Goal: Information Seeking & Learning: Check status

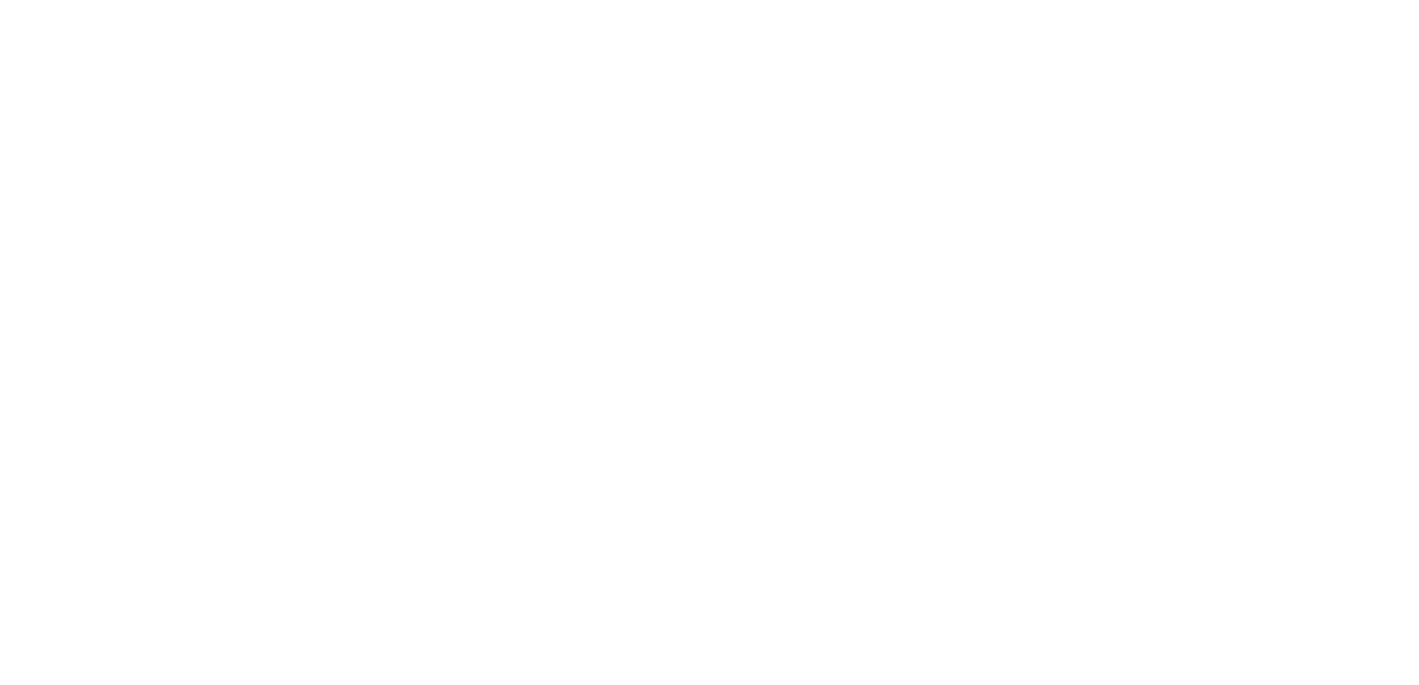
drag, startPoint x: 29, startPoint y: 202, endPoint x: 40, endPoint y: 210, distance: 13.2
click at [29, 206] on body "We're offline! Leave a message" at bounding box center [709, 342] width 1419 height 685
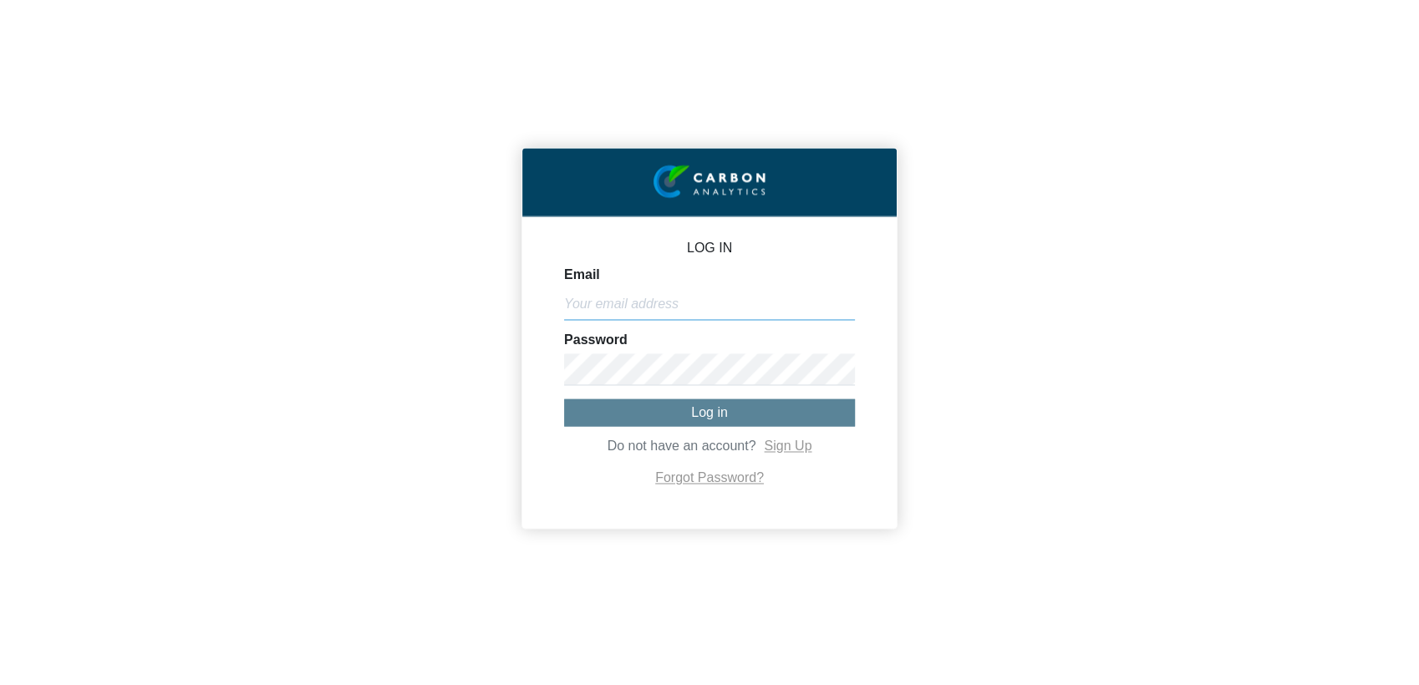
type input "[EMAIL_ADDRESS][DOMAIN_NAME]"
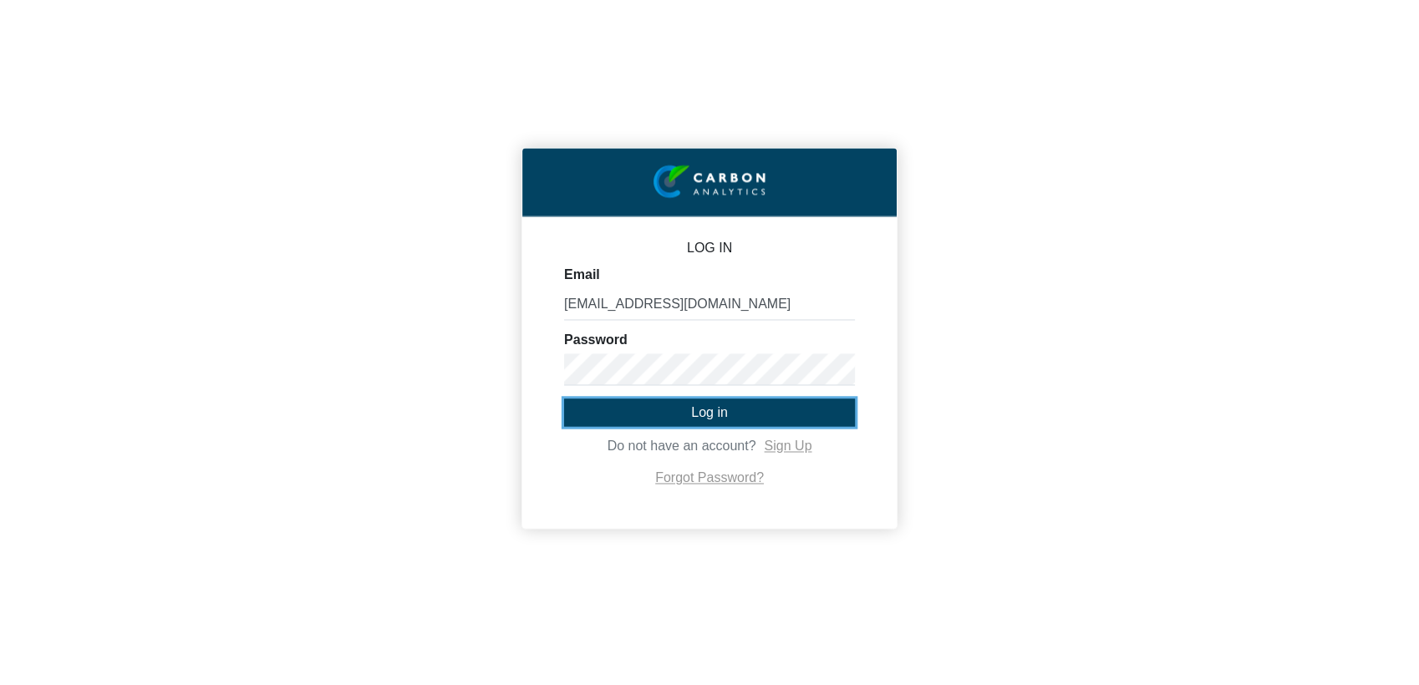
click at [715, 414] on span "Log in" at bounding box center [709, 412] width 37 height 14
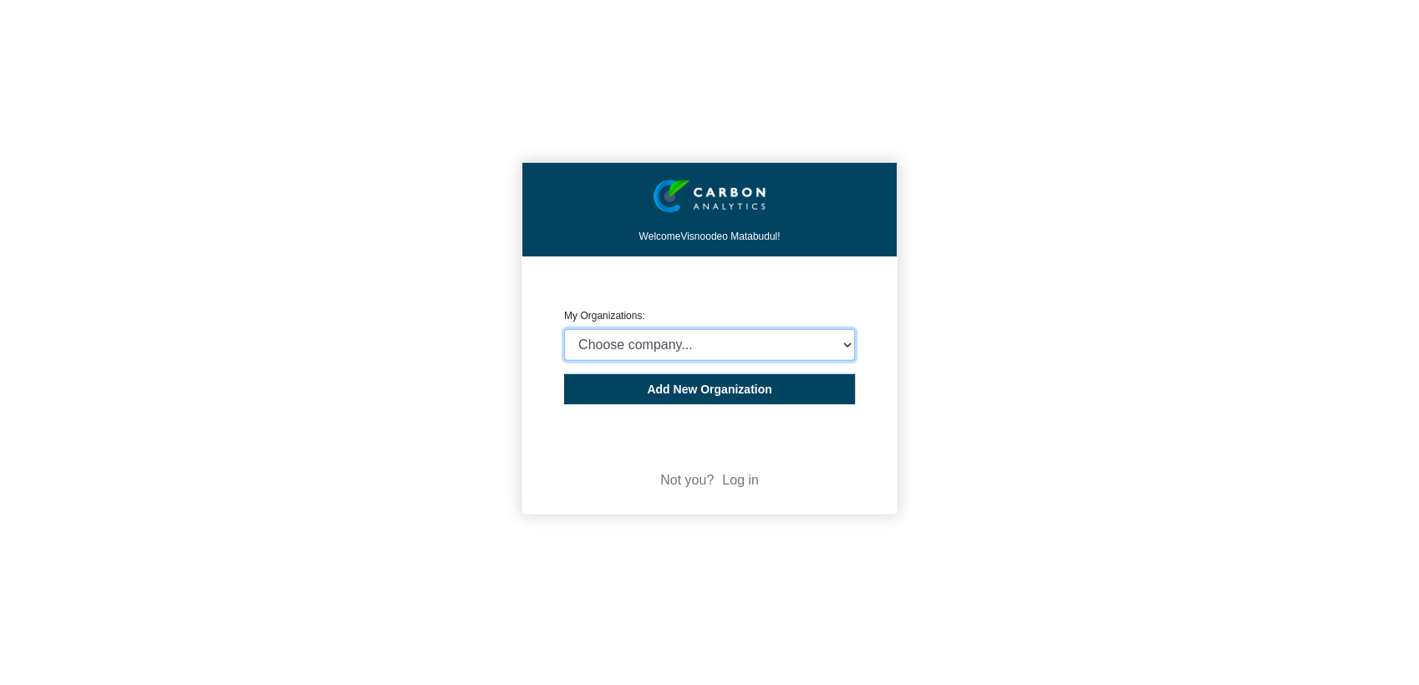
click at [829, 344] on select "Choose company... Rider [PERSON_NAME] (Indian Ocean) Ltd Rider [PERSON_NAME] ([…" at bounding box center [709, 345] width 291 height 32
click at [816, 340] on select "Choose company... Rider [PERSON_NAME] (Indian Ocean) Ltd Rider [PERSON_NAME] ([…" at bounding box center [709, 345] width 291 height 32
select select "4407816"
click at [564, 329] on select "Choose company... Rider [PERSON_NAME] (Indian Ocean) Ltd Rider [PERSON_NAME] ([…" at bounding box center [709, 345] width 291 height 32
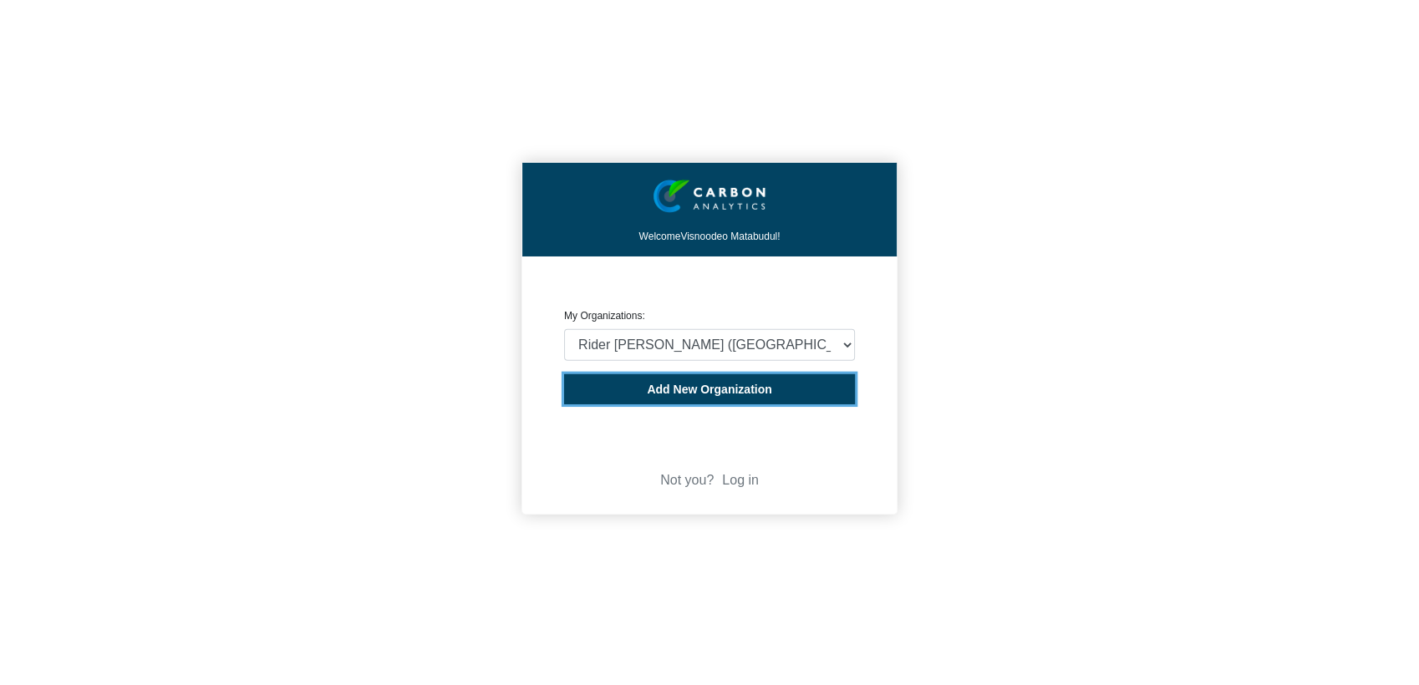
click at [772, 398] on button "Add New Organization" at bounding box center [709, 389] width 291 height 30
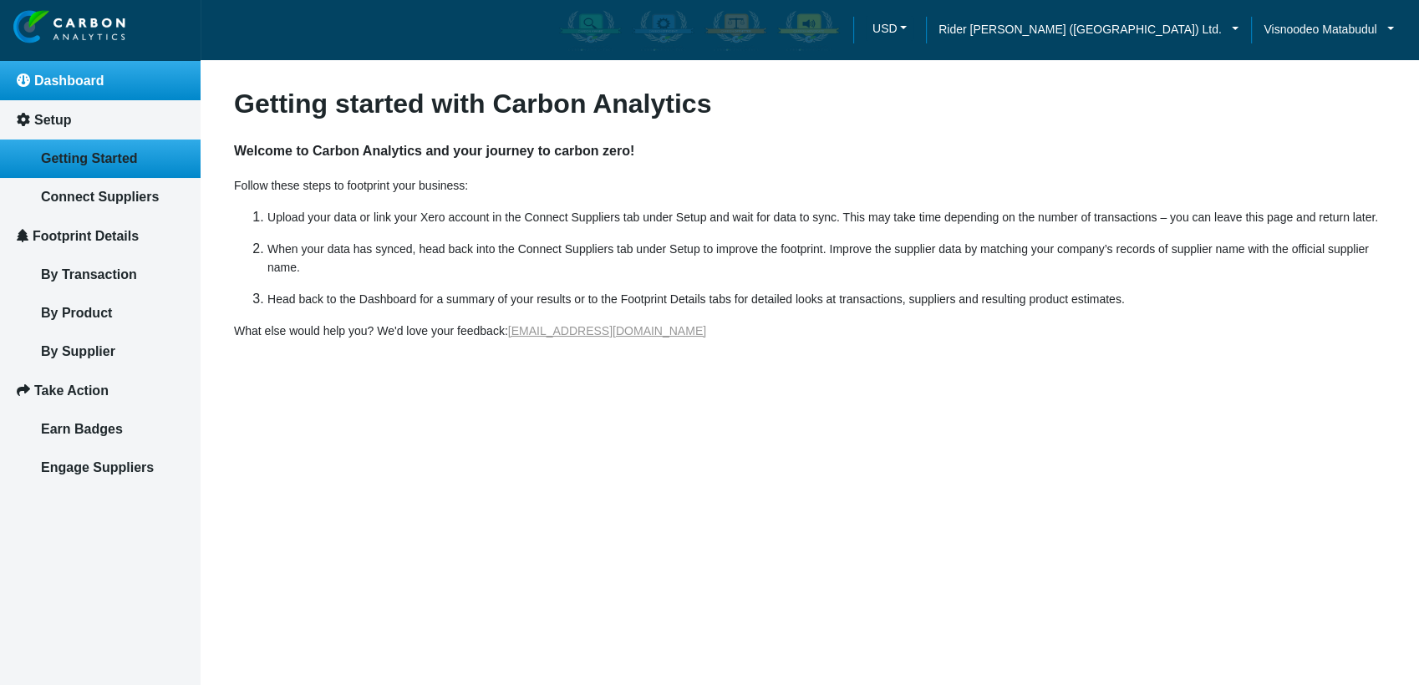
click at [85, 74] on span "Dashboard" at bounding box center [69, 81] width 70 height 14
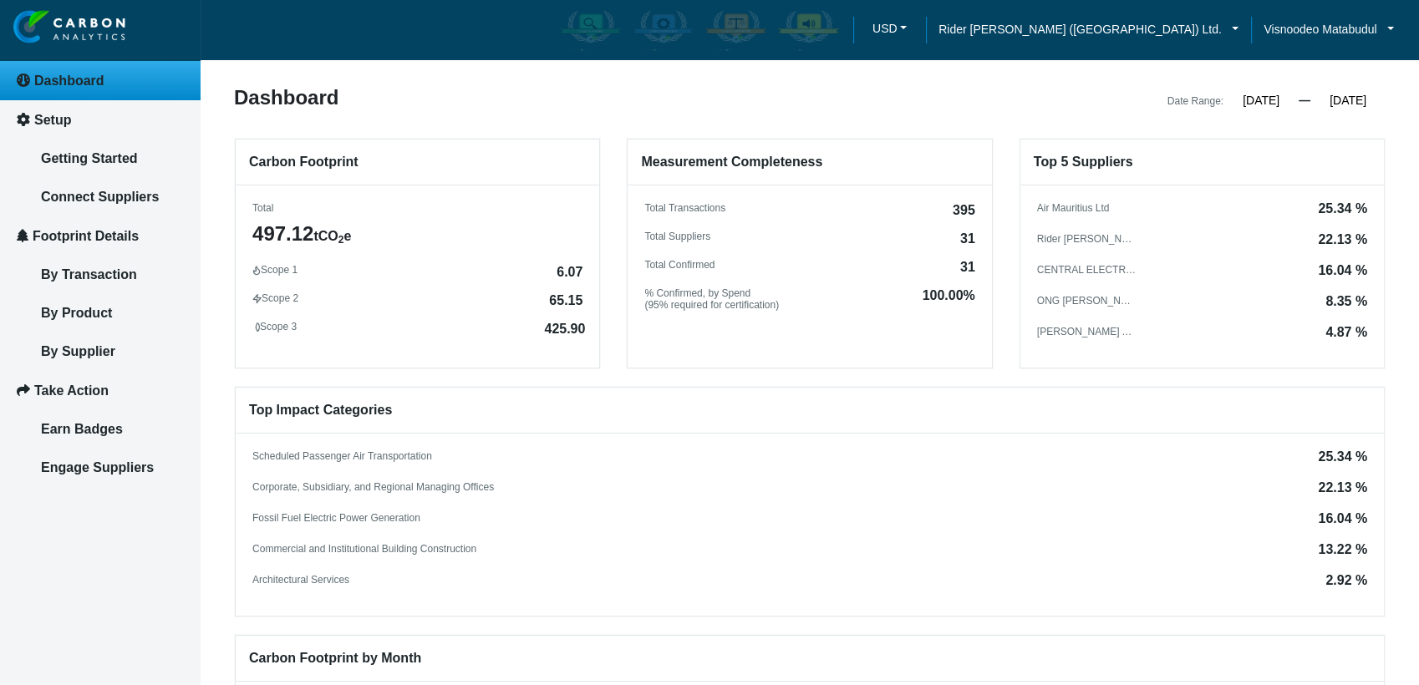
click at [1261, 103] on input "[DATE]" at bounding box center [1261, 100] width 75 height 15
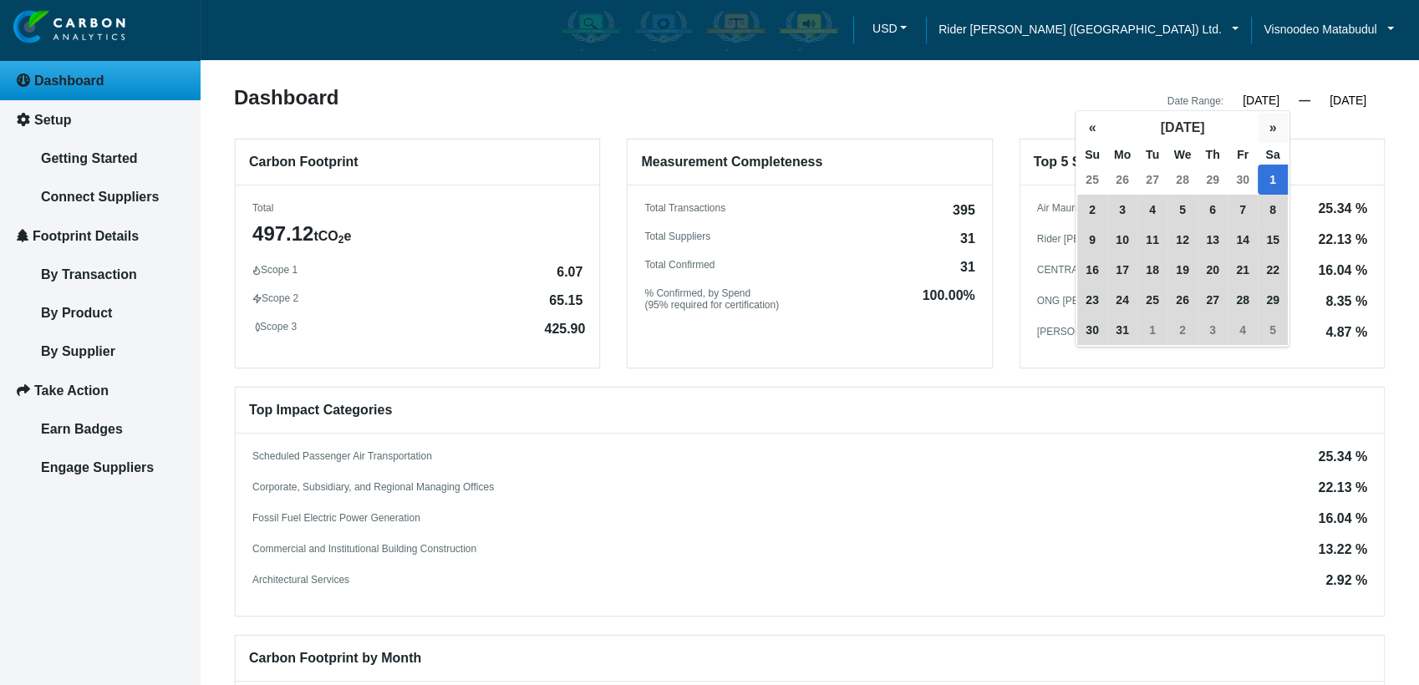
click at [1271, 125] on button "»" at bounding box center [1273, 128] width 30 height 30
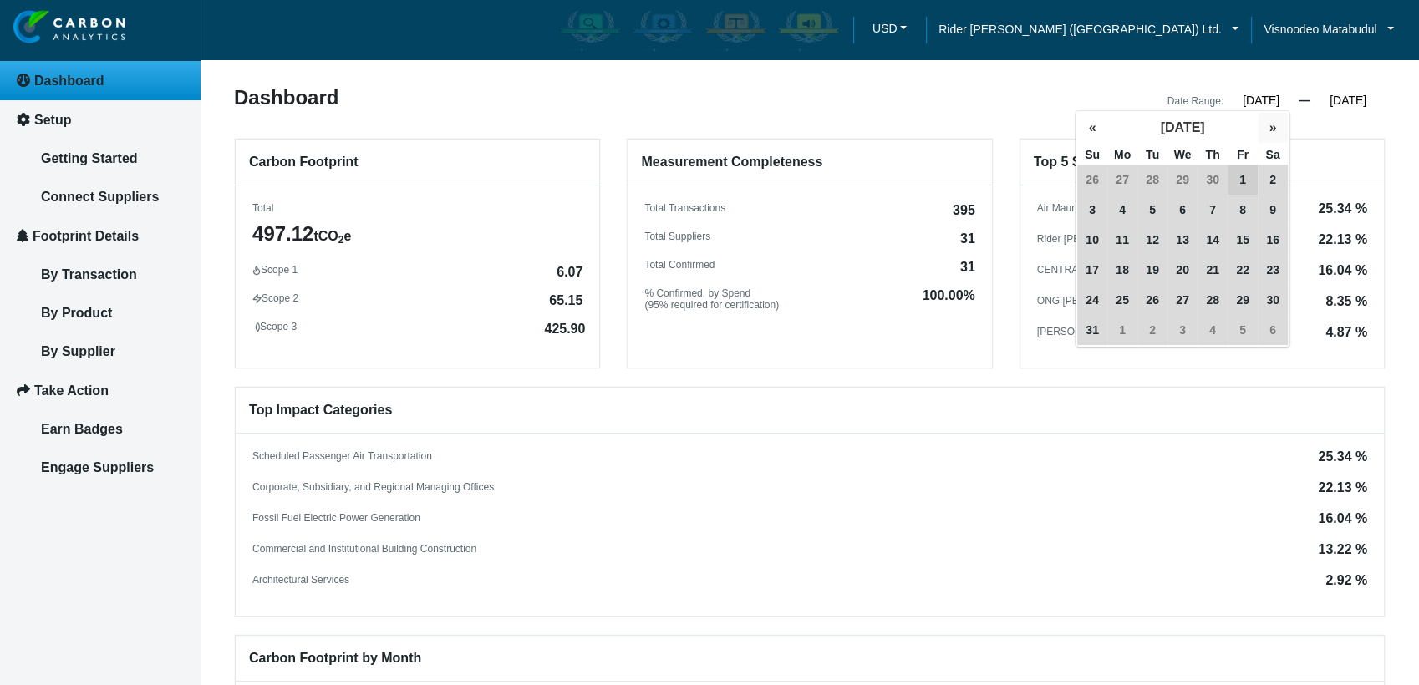
click at [1271, 125] on button "»" at bounding box center [1273, 128] width 30 height 30
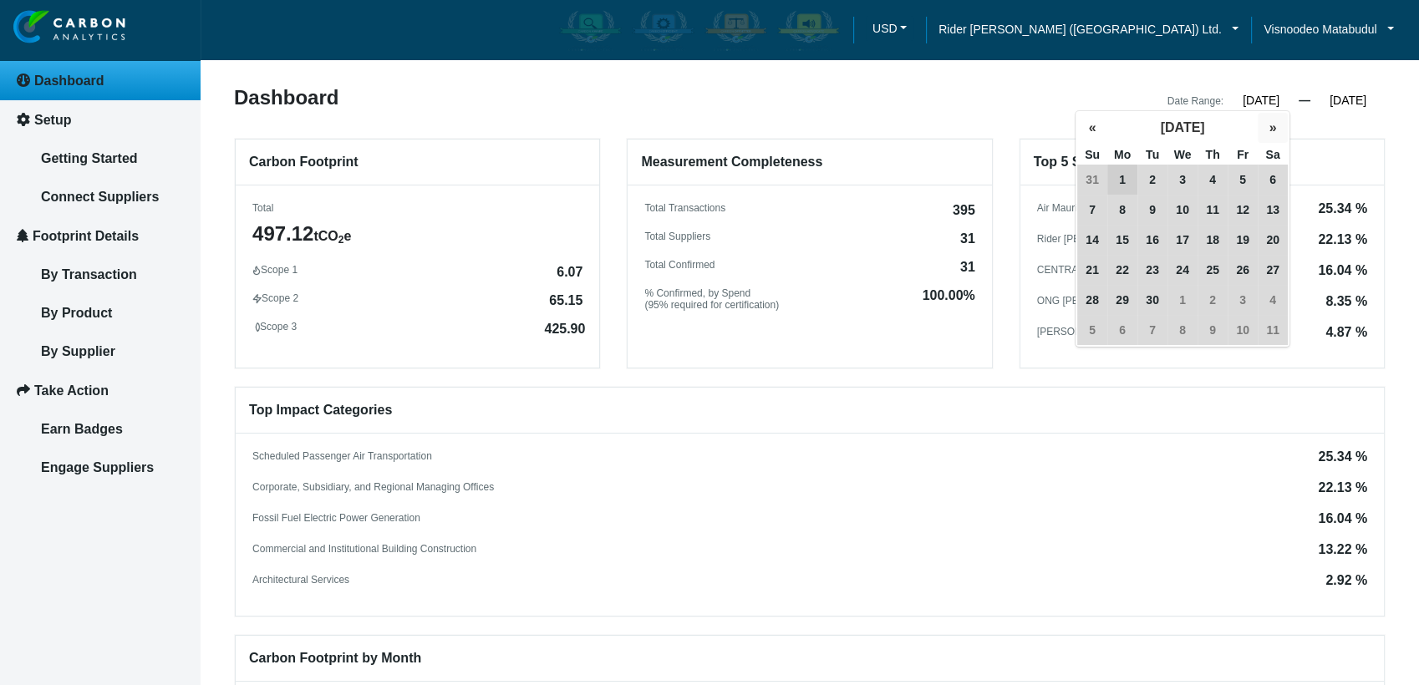
click at [1271, 125] on button "»" at bounding box center [1273, 128] width 30 height 30
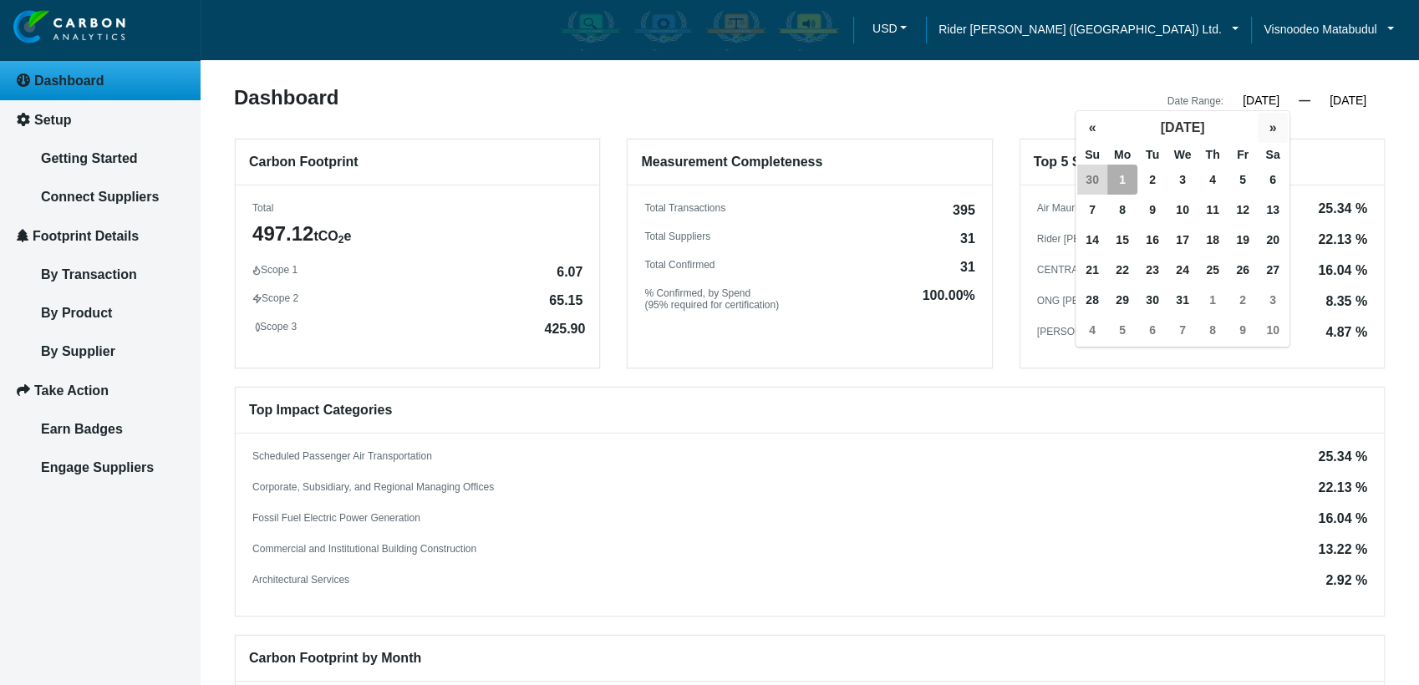
click at [1271, 125] on button "»" at bounding box center [1273, 128] width 30 height 30
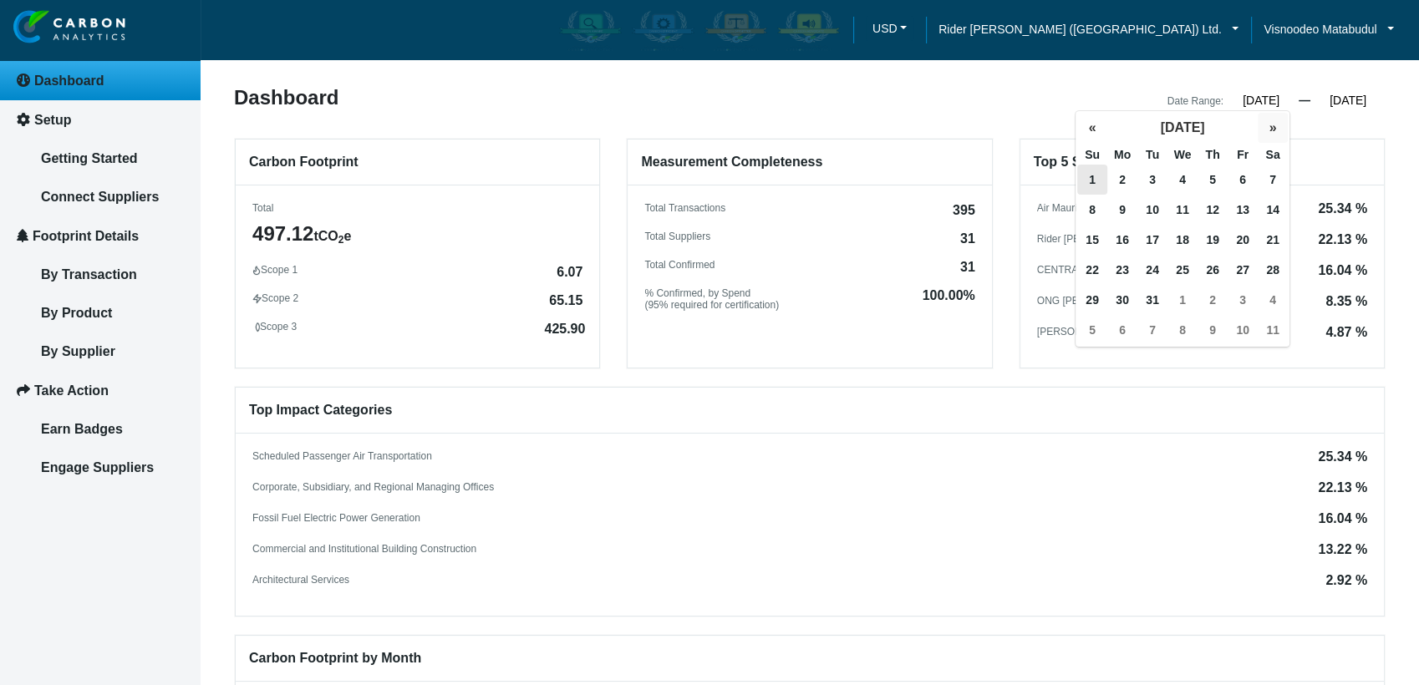
click at [1271, 125] on button "»" at bounding box center [1273, 128] width 30 height 30
click at [1181, 178] on span "1" at bounding box center [1183, 180] width 30 height 30
type input "[DATE]"
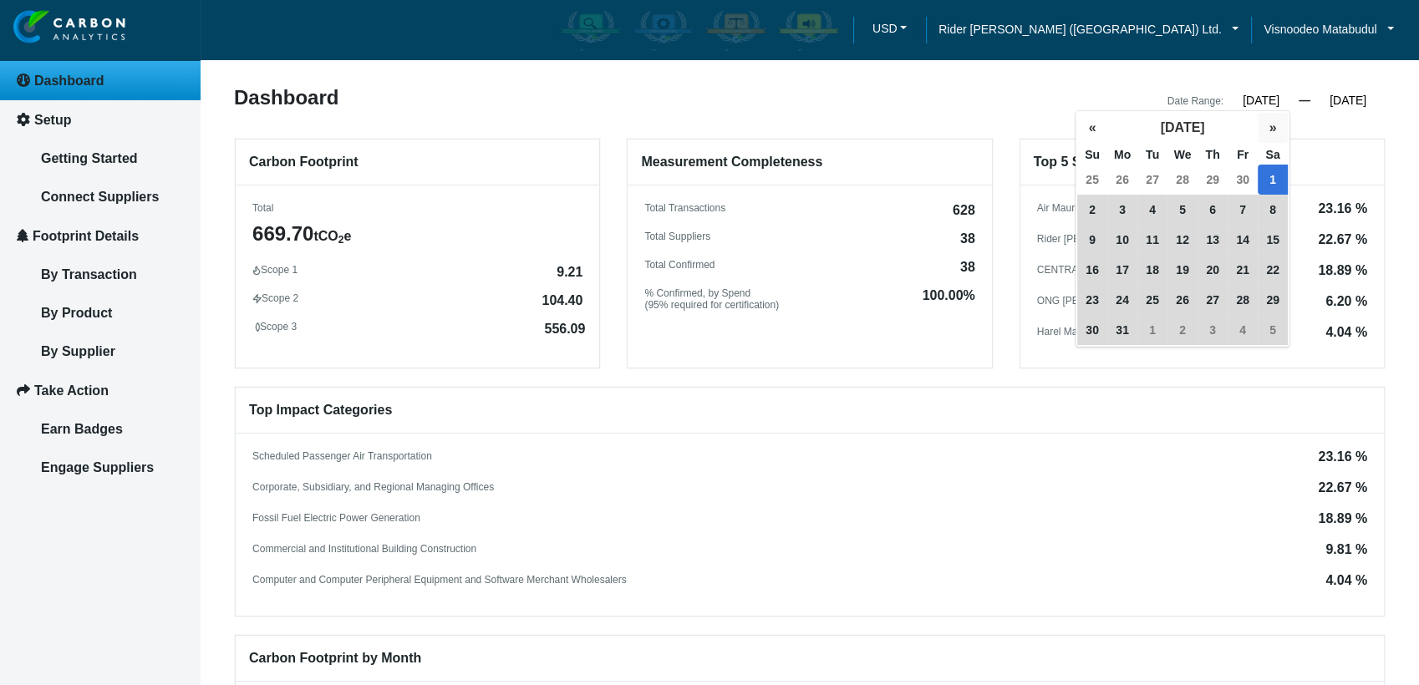
click at [1270, 128] on button "»" at bounding box center [1273, 128] width 30 height 30
click at [1273, 127] on button "»" at bounding box center [1273, 128] width 30 height 30
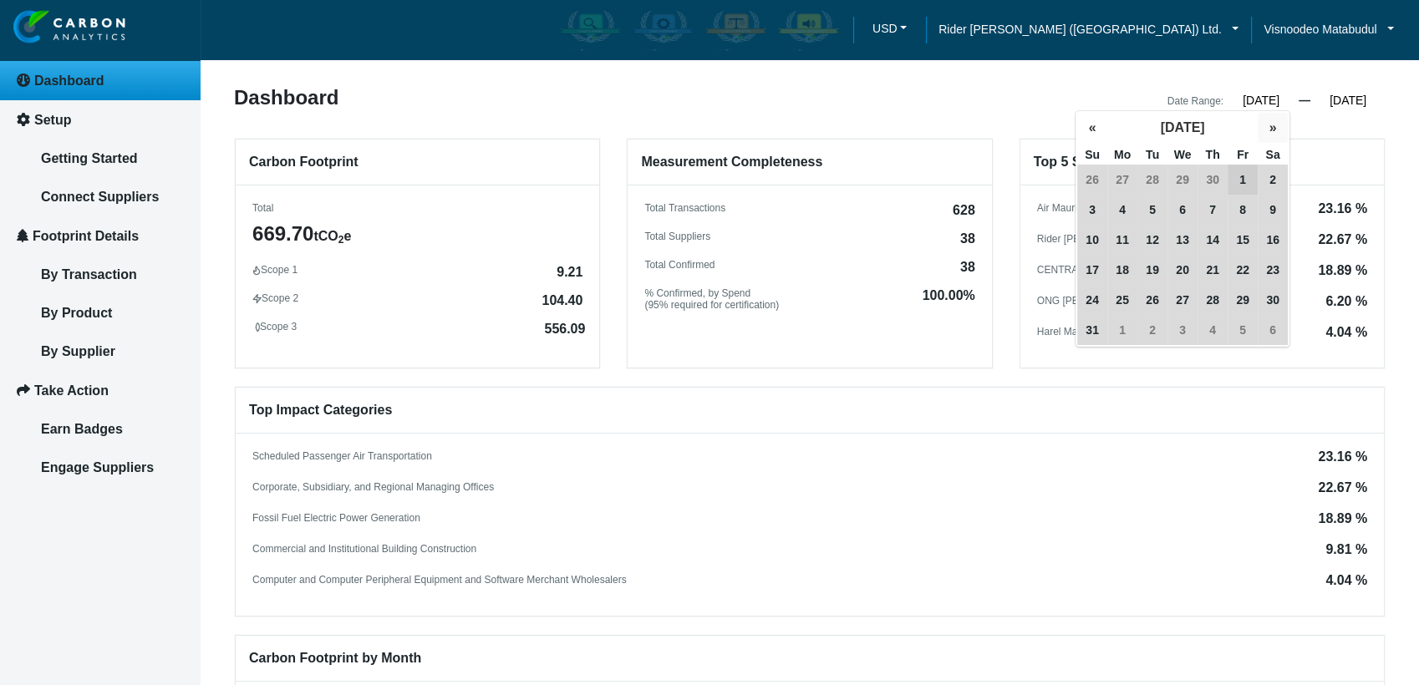
click at [1273, 127] on button "»" at bounding box center [1273, 128] width 30 height 30
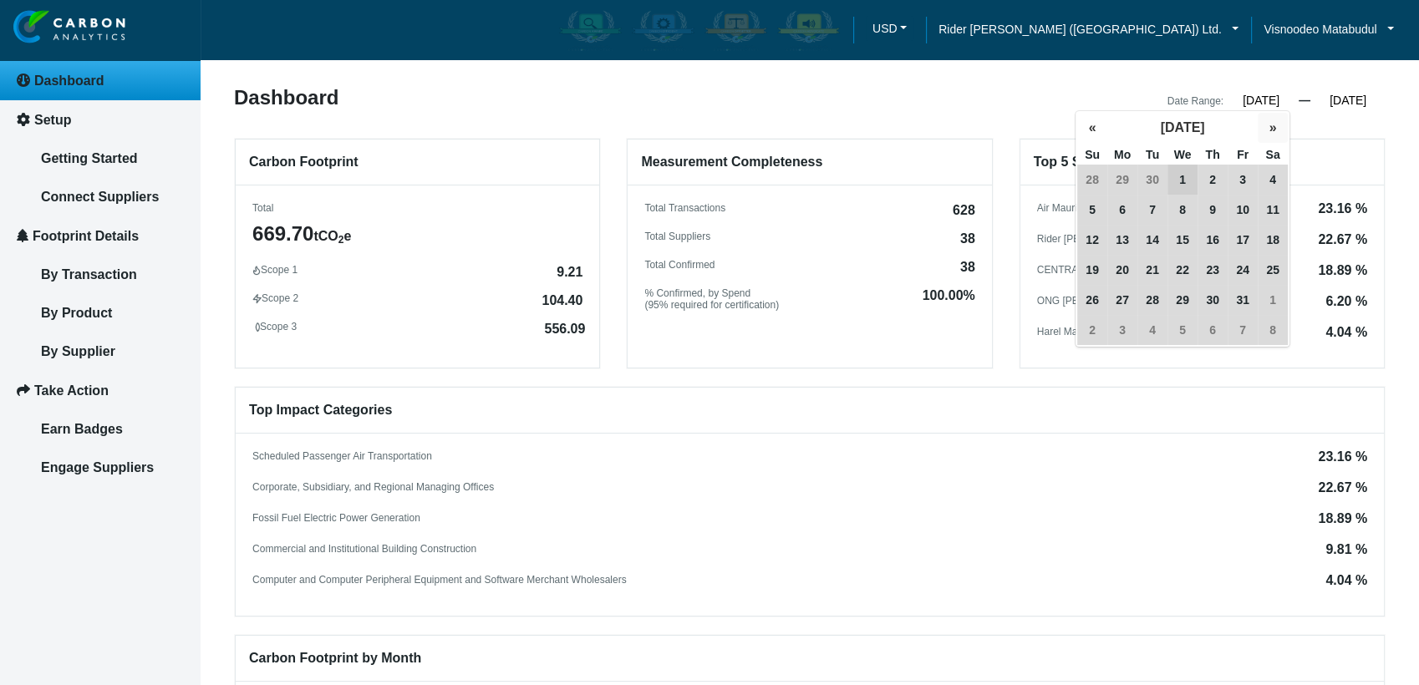
click at [1273, 127] on button "»" at bounding box center [1273, 128] width 30 height 30
click at [1259, 97] on input "[DATE]" at bounding box center [1261, 100] width 75 height 15
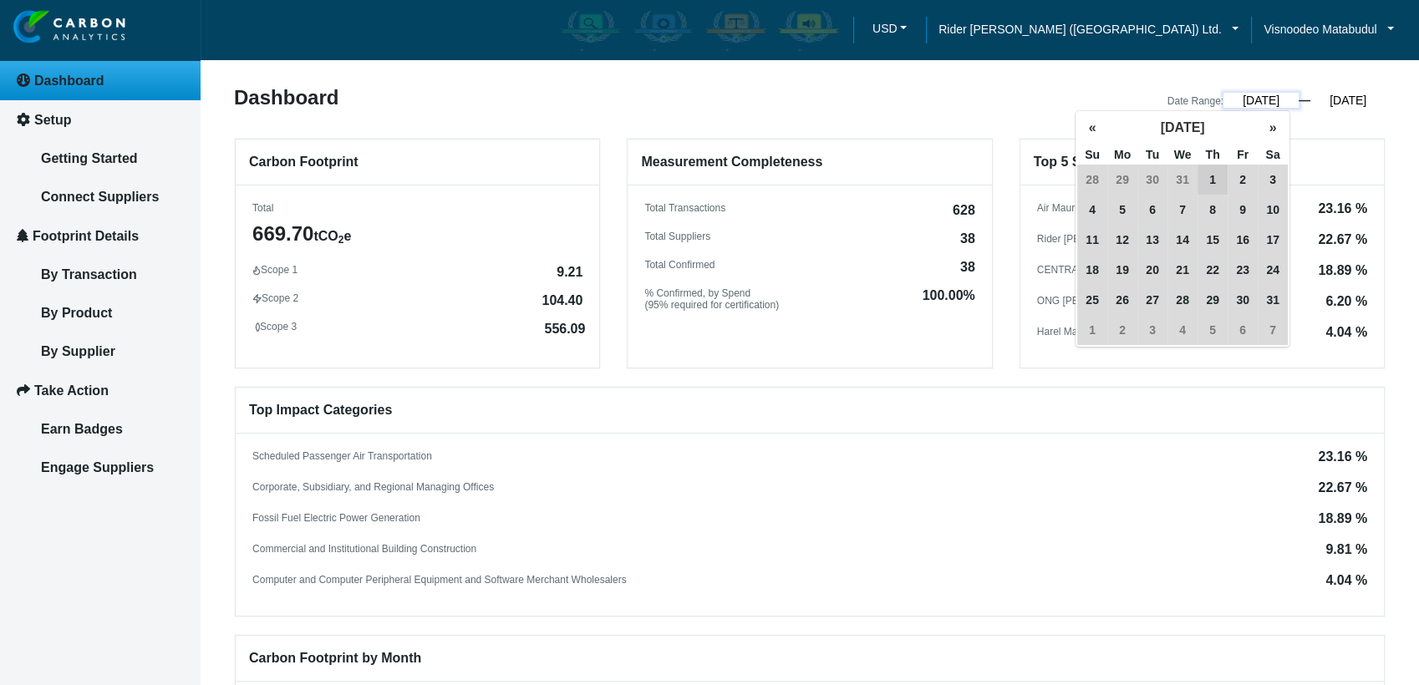
click at [1245, 99] on input "[DATE]" at bounding box center [1261, 100] width 75 height 15
click at [1234, 101] on input "[DATE]" at bounding box center [1261, 100] width 75 height 15
type input "[DATE]"
click at [1366, 104] on input "[DATE]" at bounding box center [1347, 100] width 75 height 15
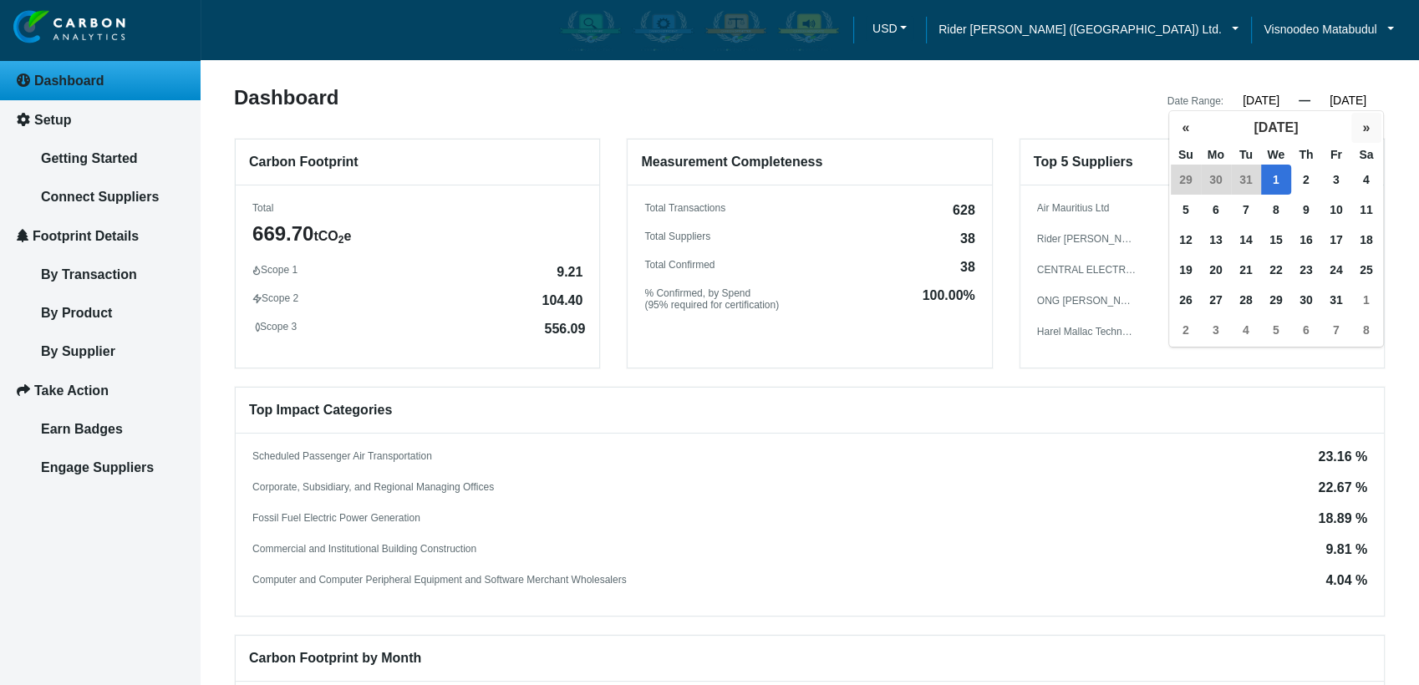
click at [1359, 125] on button "»" at bounding box center [1366, 128] width 30 height 30
click at [1360, 124] on button "»" at bounding box center [1366, 128] width 30 height 30
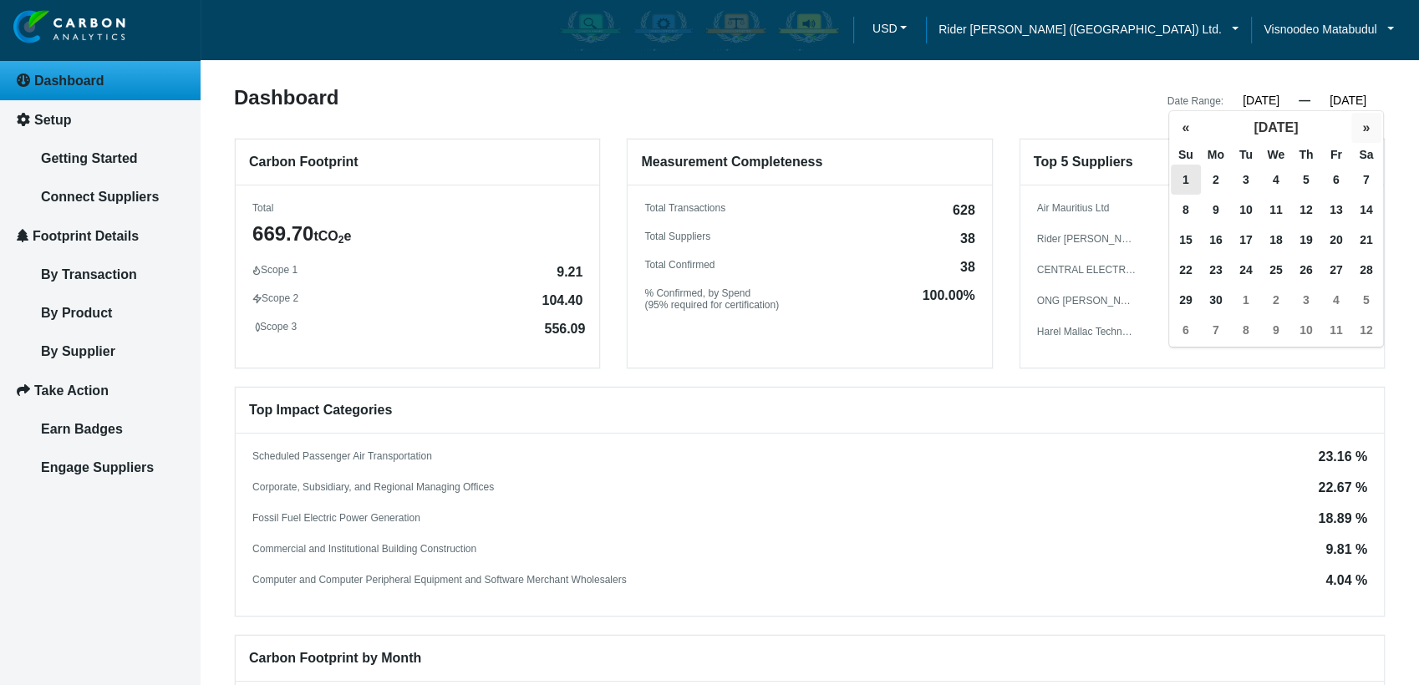
click at [1361, 124] on button "»" at bounding box center [1366, 128] width 30 height 30
click at [1362, 123] on button "»" at bounding box center [1366, 128] width 30 height 30
click at [1177, 125] on button "«" at bounding box center [1186, 128] width 30 height 30
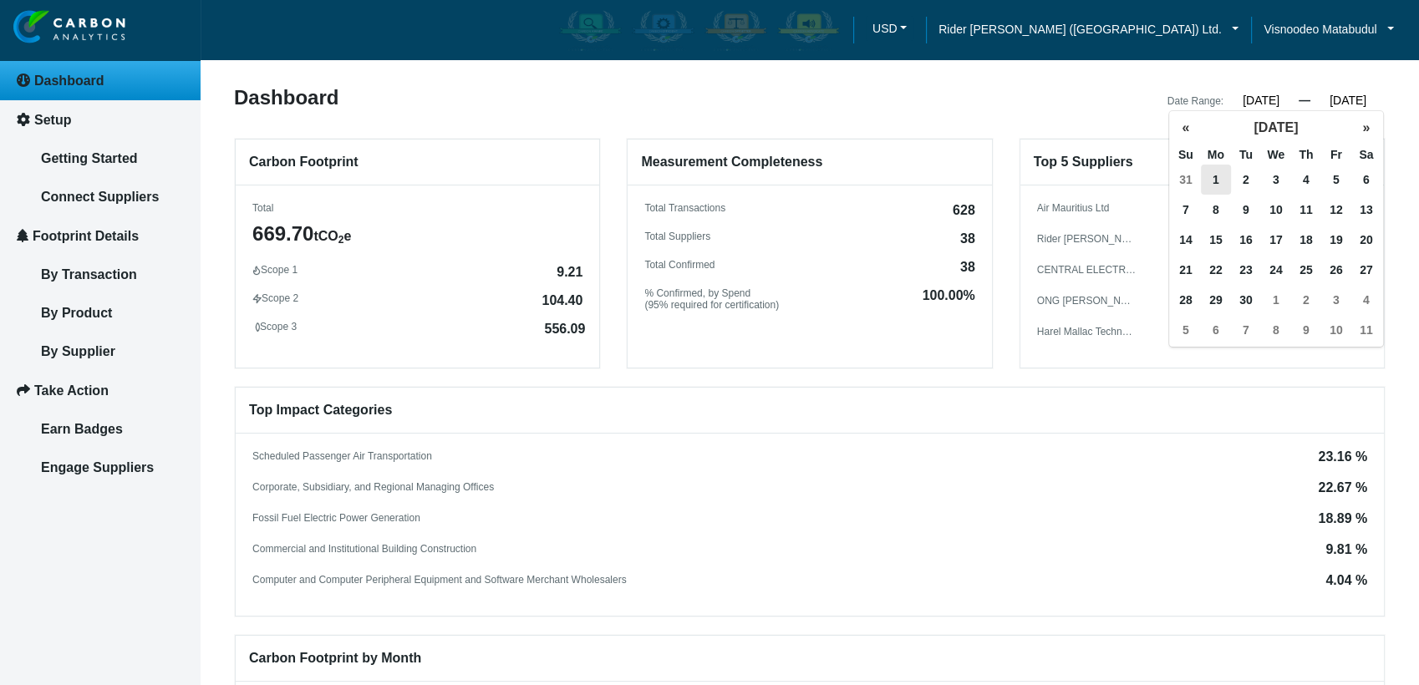
click at [1214, 181] on span "1" at bounding box center [1216, 180] width 30 height 30
type input "[DATE]"
click at [1254, 99] on input "[DATE]" at bounding box center [1261, 100] width 75 height 15
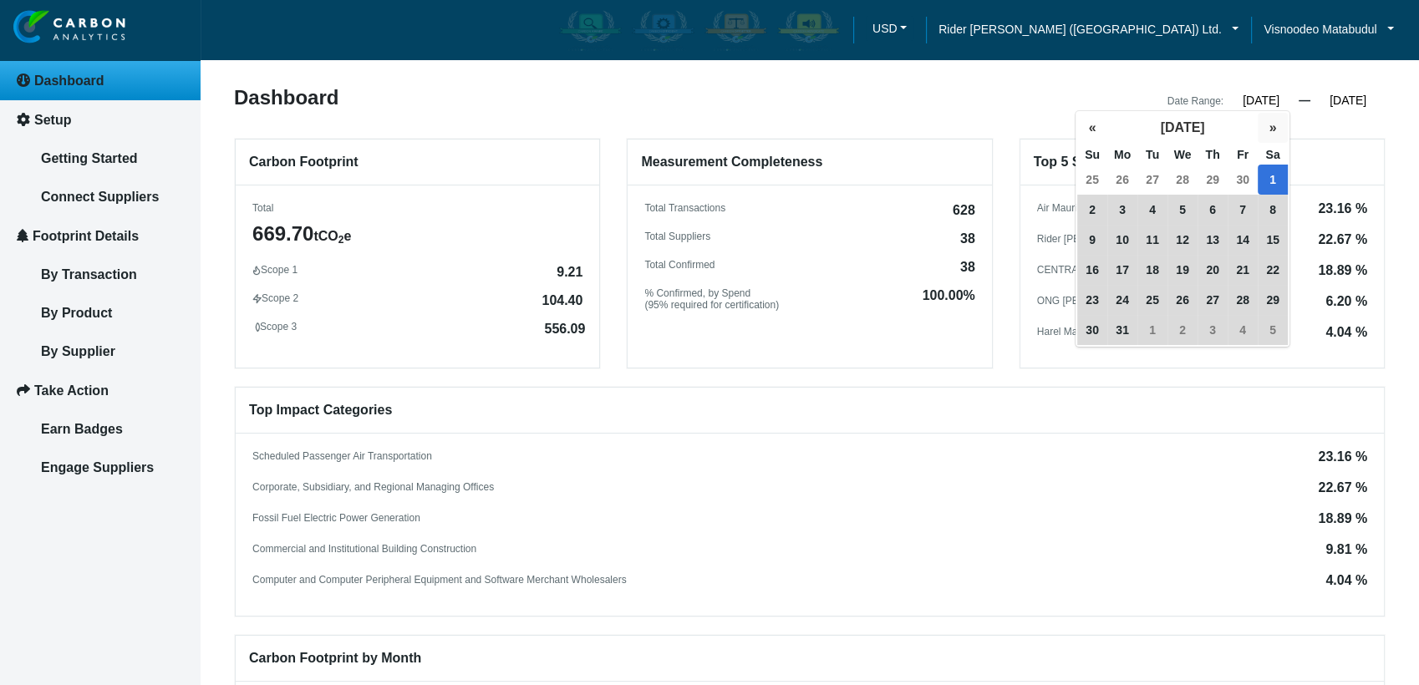
click at [1274, 128] on button "»" at bounding box center [1273, 128] width 30 height 30
click at [1272, 130] on button "»" at bounding box center [1273, 128] width 30 height 30
click at [1270, 130] on button "»" at bounding box center [1273, 128] width 30 height 30
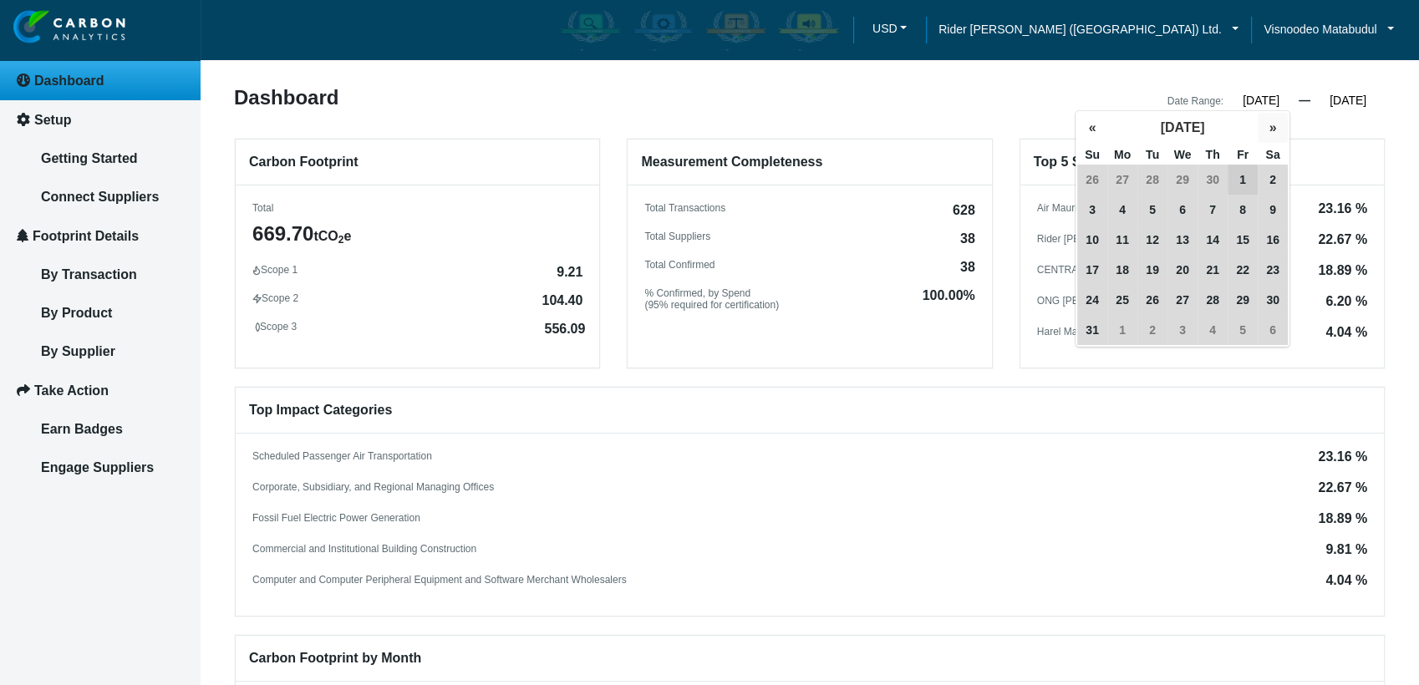
click at [1270, 130] on button "»" at bounding box center [1273, 128] width 30 height 30
click at [1269, 130] on button "»" at bounding box center [1273, 128] width 30 height 30
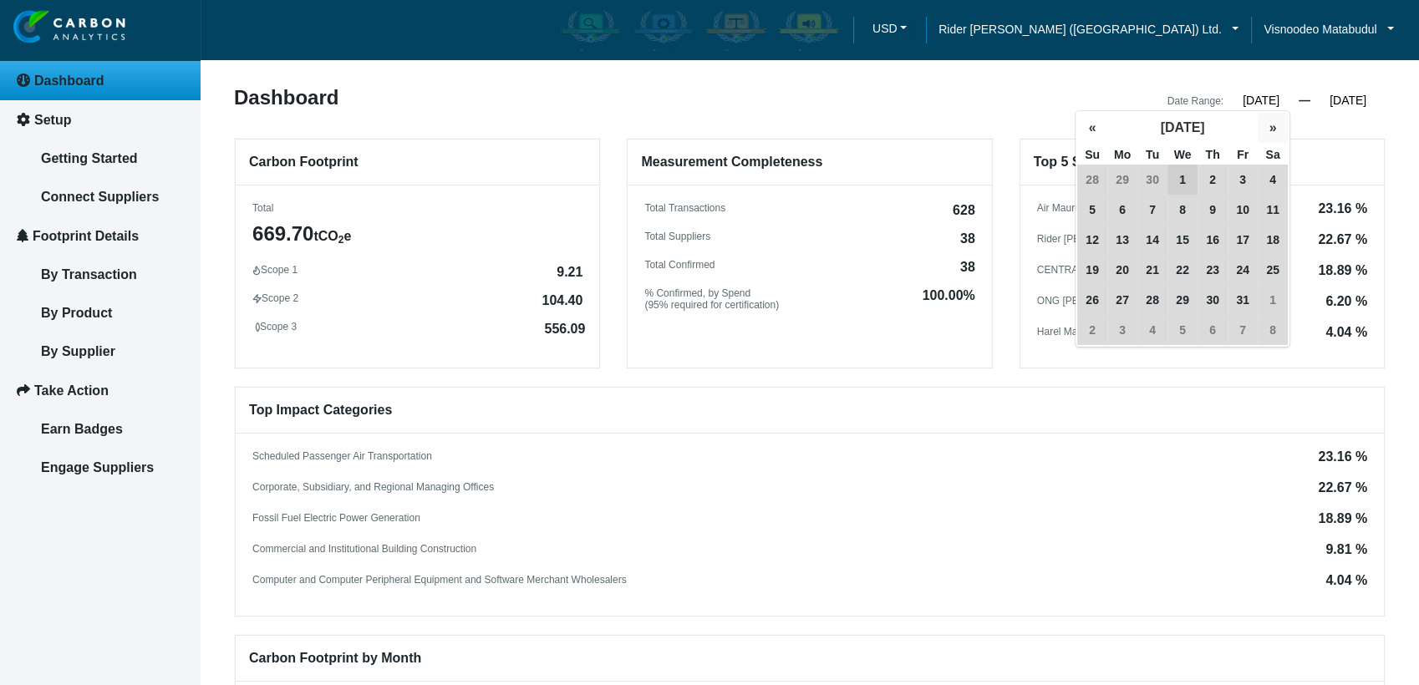
click at [1268, 130] on button "»" at bounding box center [1273, 128] width 30 height 30
click at [1268, 131] on button "»" at bounding box center [1273, 128] width 30 height 30
click at [1270, 130] on button "»" at bounding box center [1273, 128] width 30 height 30
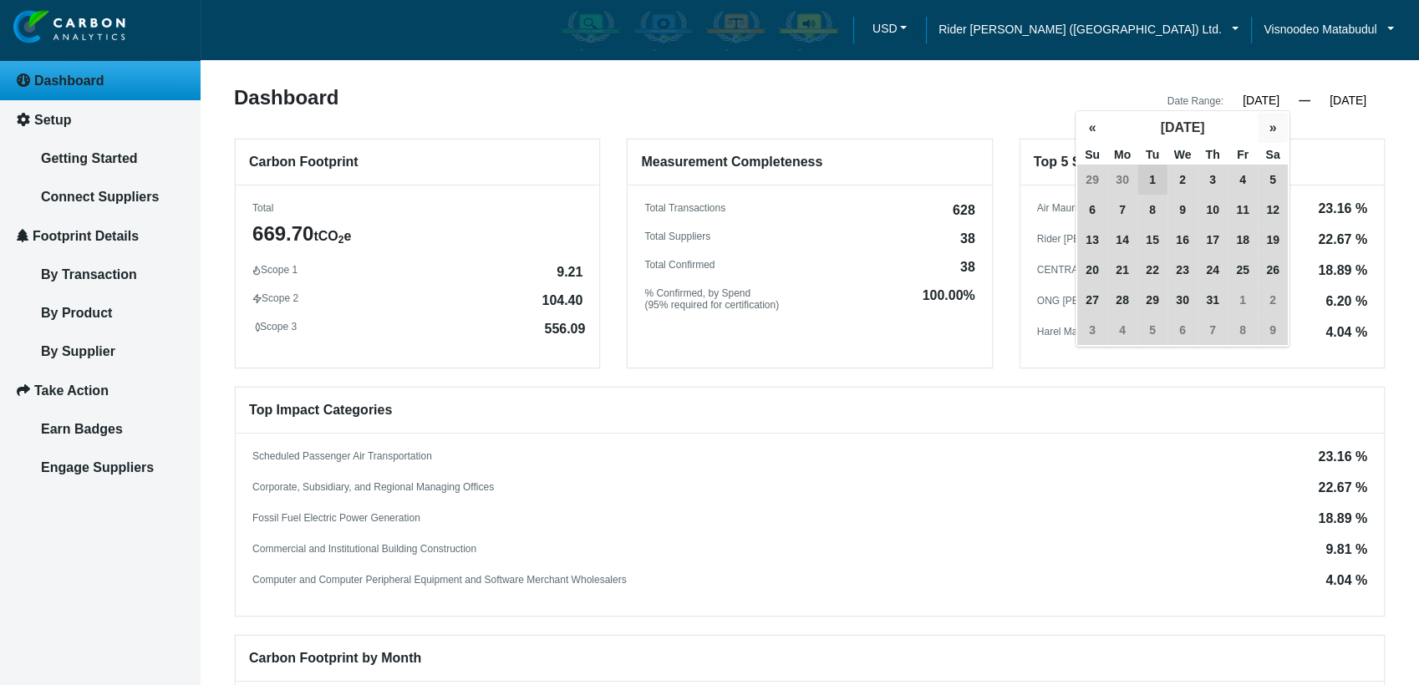
click at [1274, 127] on button "»" at bounding box center [1273, 128] width 30 height 30
click at [1274, 126] on button "»" at bounding box center [1273, 128] width 30 height 30
click at [1271, 124] on button "»" at bounding box center [1273, 128] width 30 height 30
click at [1179, 177] on span "1" at bounding box center [1183, 180] width 30 height 30
type input "[DATE]"
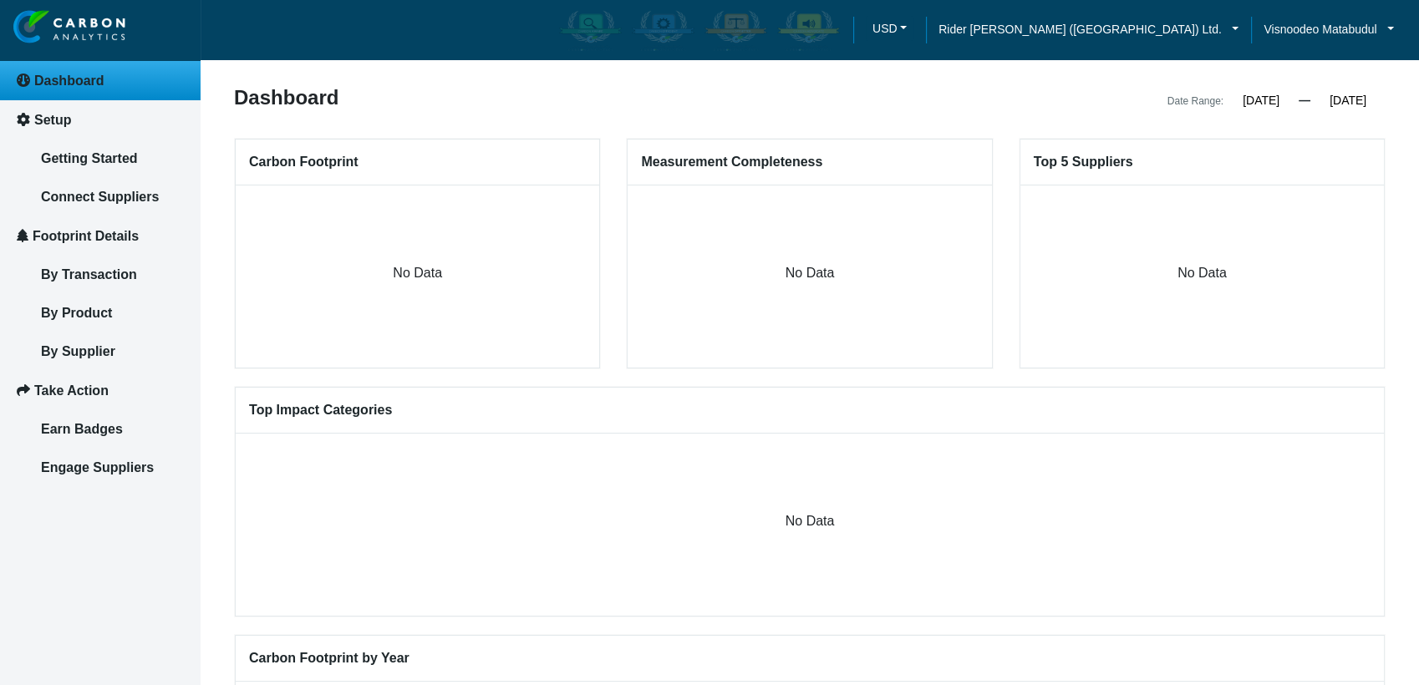
click at [1376, 120] on div "Dashboard Date Range: [DATE] « [DATE] » Su Mo Tu We Th Fr Sa 29 30 31 1 2 3 4 5…" at bounding box center [810, 601] width 1152 height 1026
click at [1359, 99] on input "[DATE]" at bounding box center [1347, 100] width 75 height 15
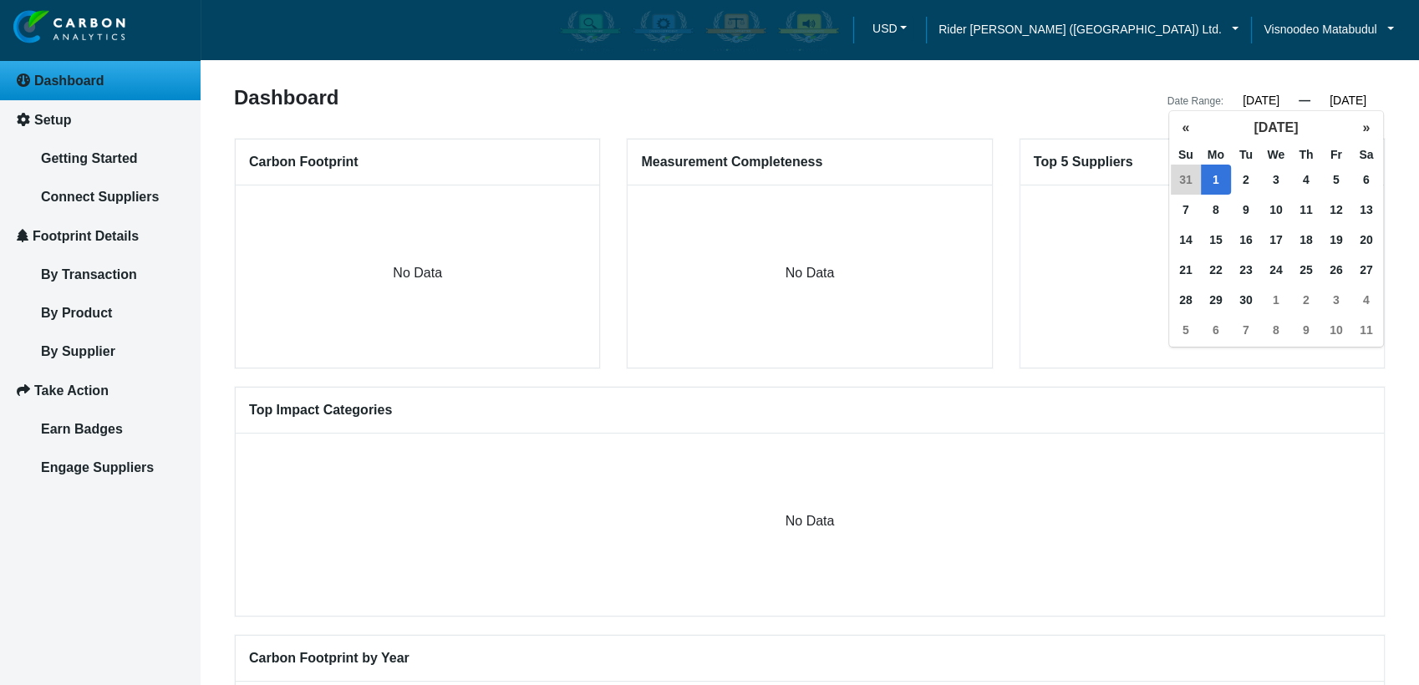
click at [1397, 122] on article "Dashboard Date Range: [DATE] « [DATE] » Su Mo Tu We Th Fr Sa 29 30 31 1 2 3 4 5…" at bounding box center [810, 606] width 1218 height 1212
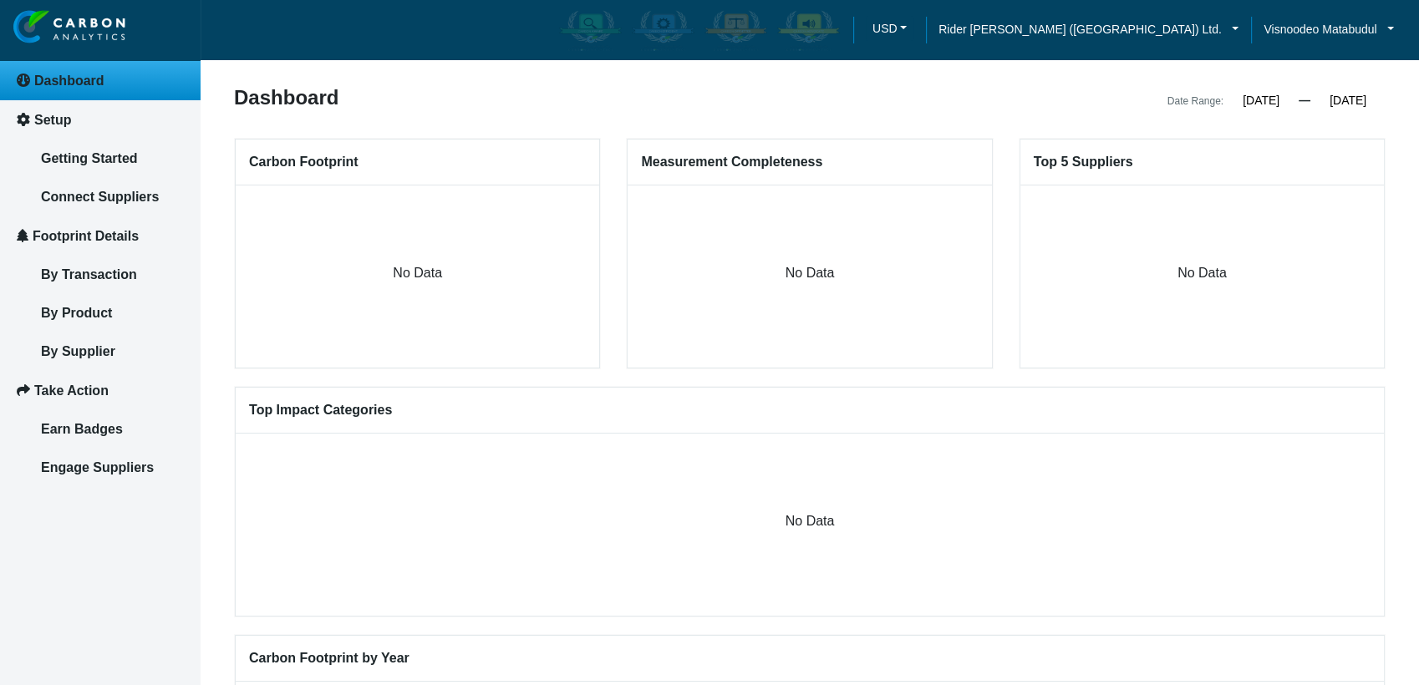
click at [1390, 204] on div "Top 5 Suppliers No Data" at bounding box center [1202, 253] width 392 height 231
click at [1405, 138] on article "Dashboard Date Range: [DATE] « [DATE] » Su Mo Tu We Th Fr Sa 29 30 31 1 2 3 4 5…" at bounding box center [810, 606] width 1218 height 1212
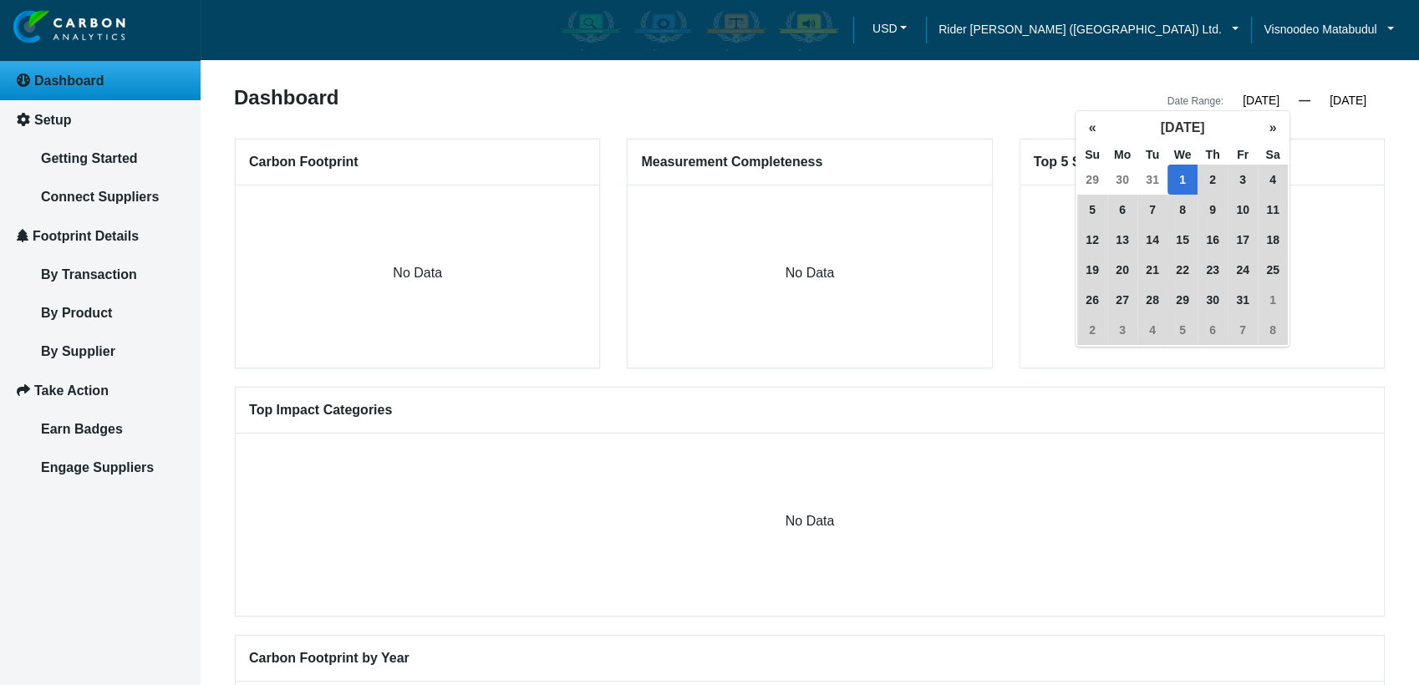
click at [1264, 94] on input "[DATE]" at bounding box center [1261, 100] width 75 height 15
click at [1389, 176] on div "Top 5 Suppliers No Data" at bounding box center [1202, 253] width 392 height 231
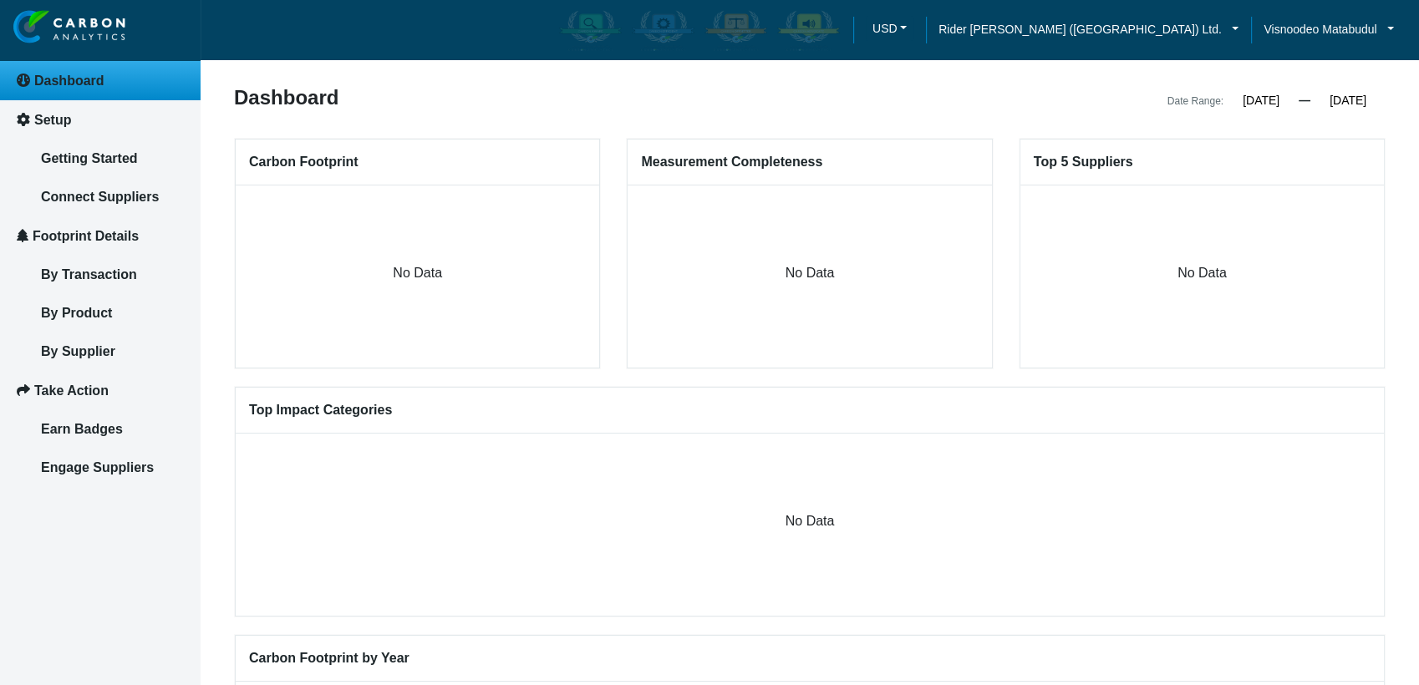
click at [1344, 104] on input "[DATE]" at bounding box center [1347, 100] width 75 height 15
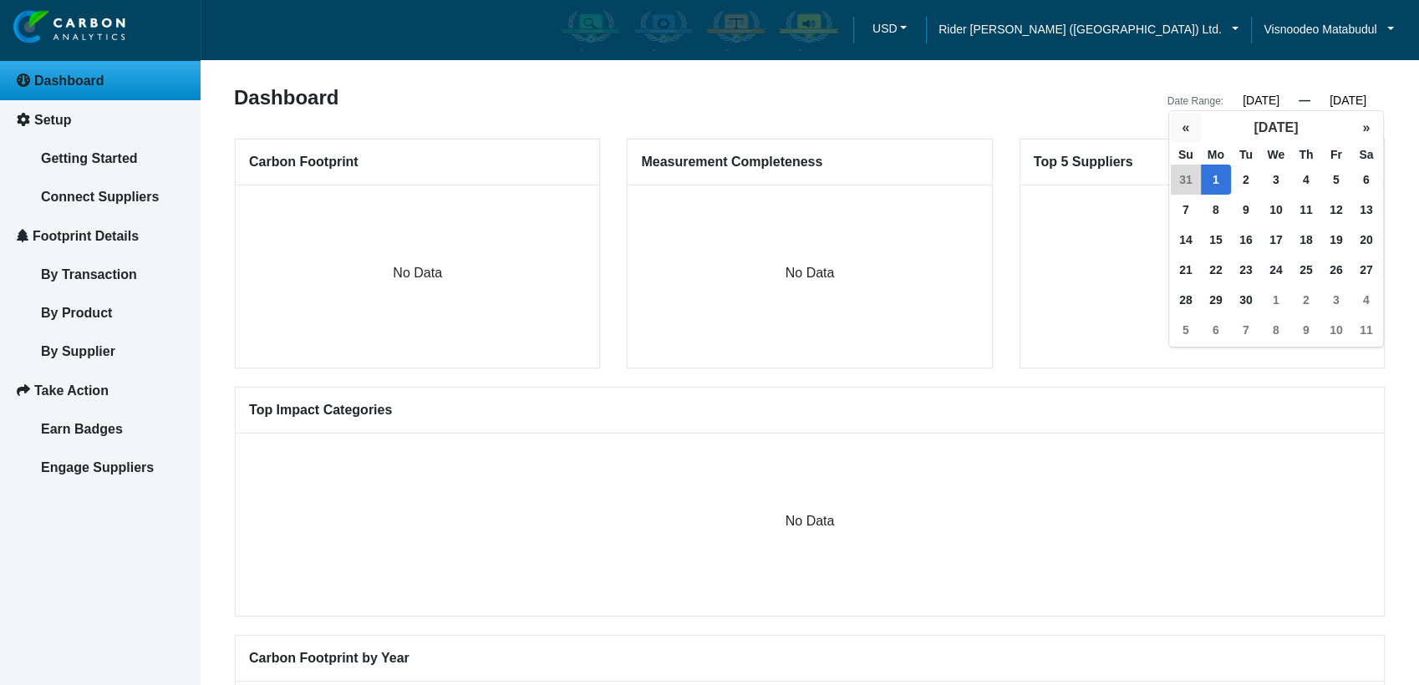
click at [1175, 126] on button "«" at bounding box center [1186, 128] width 30 height 30
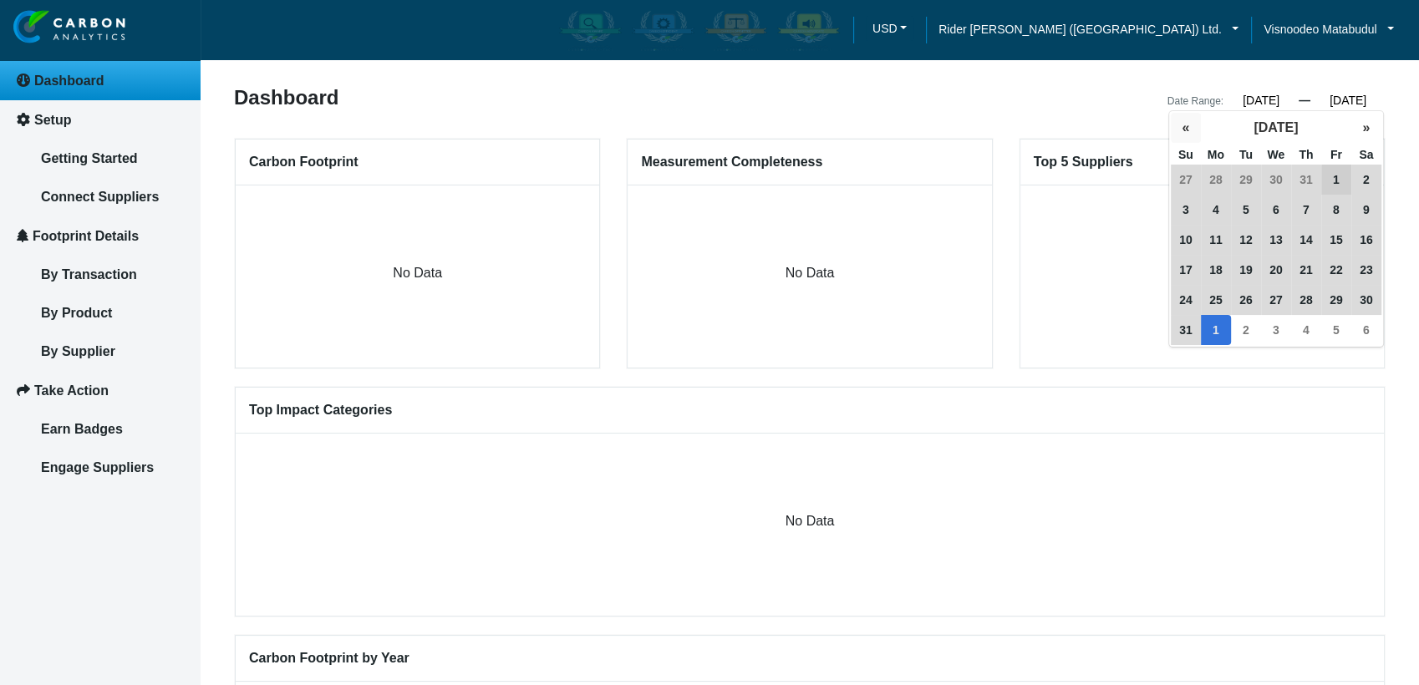
click at [1179, 126] on button "«" at bounding box center [1186, 128] width 30 height 30
click at [1182, 126] on button "«" at bounding box center [1186, 128] width 30 height 30
click at [1359, 125] on button "»" at bounding box center [1366, 128] width 30 height 30
click at [1219, 302] on span "30" at bounding box center [1216, 300] width 30 height 30
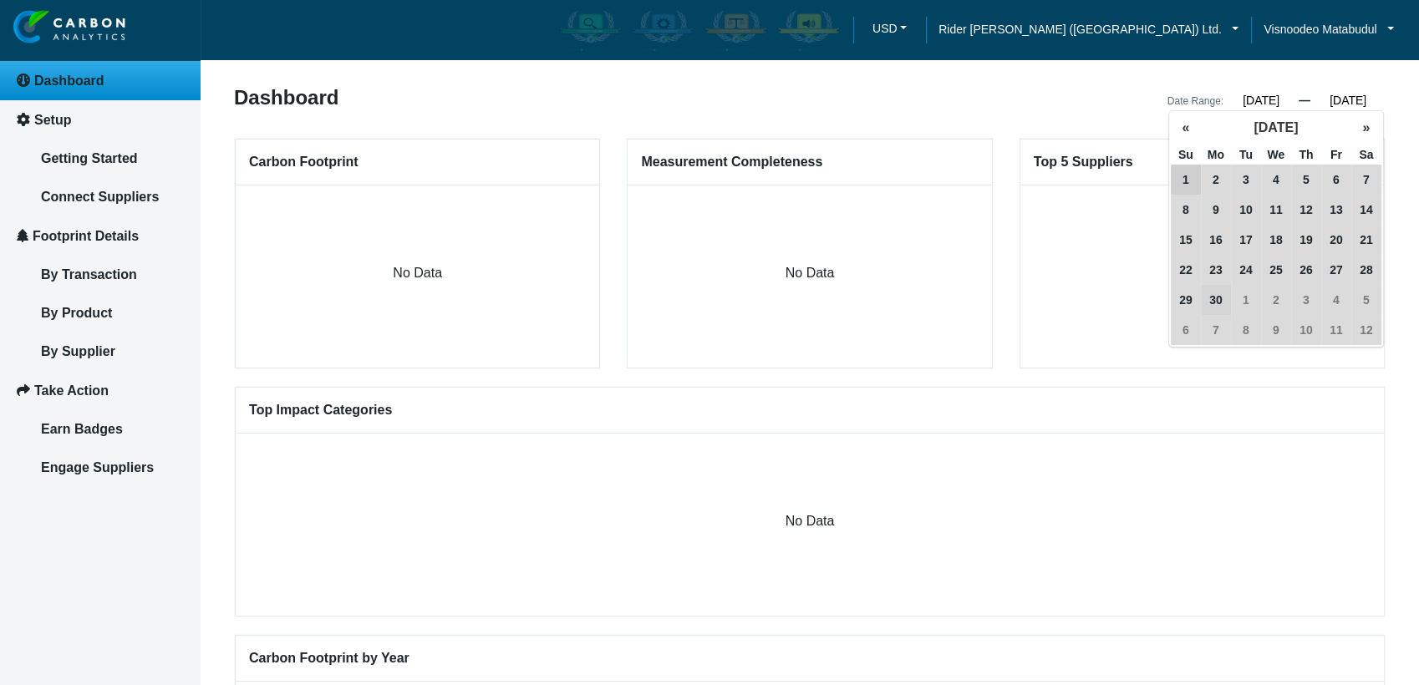
type input "[DATE]"
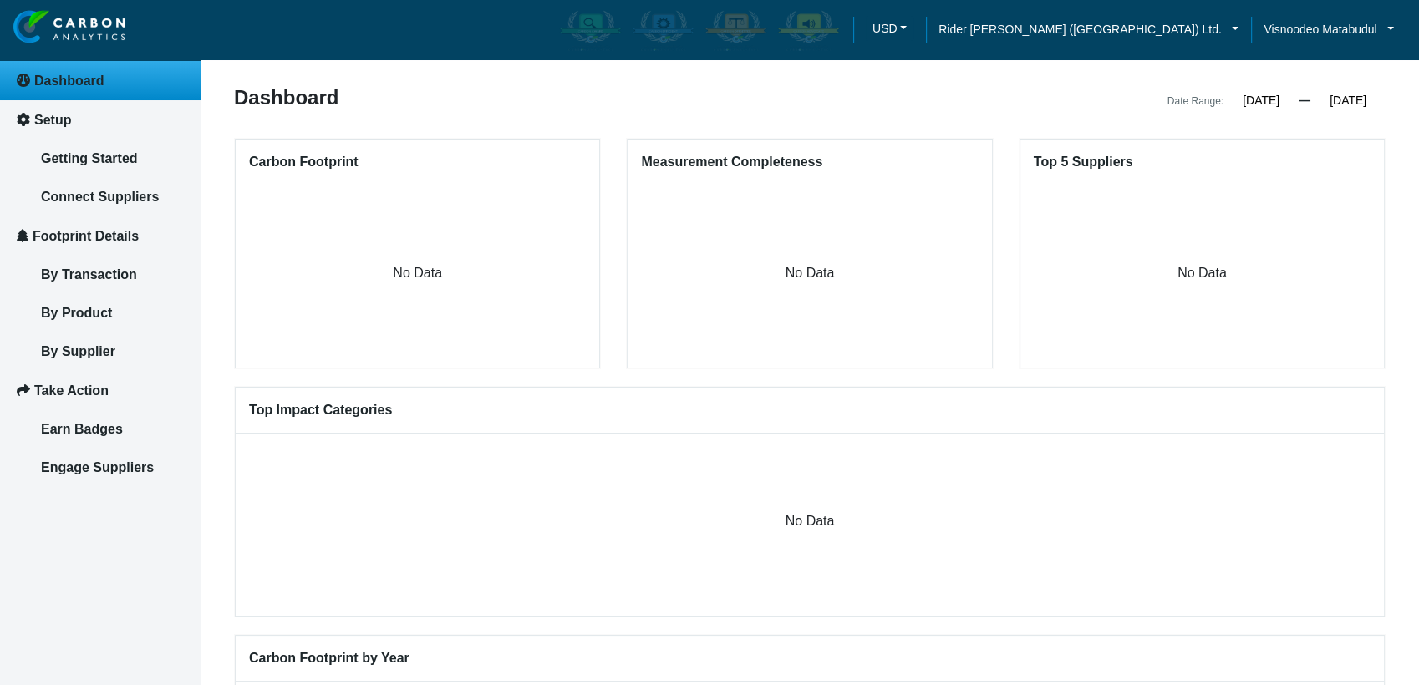
click at [1397, 195] on article "Dashboard Date Range: [DATE] « [DATE] » Su Mo Tu We Th Fr Sa 29 30 31 1 2 3 4 5…" at bounding box center [810, 606] width 1218 height 1212
click at [1224, 32] on link "Rider [PERSON_NAME] ([GEOGRAPHIC_DATA]) Ltd." at bounding box center [1088, 29] width 325 height 18
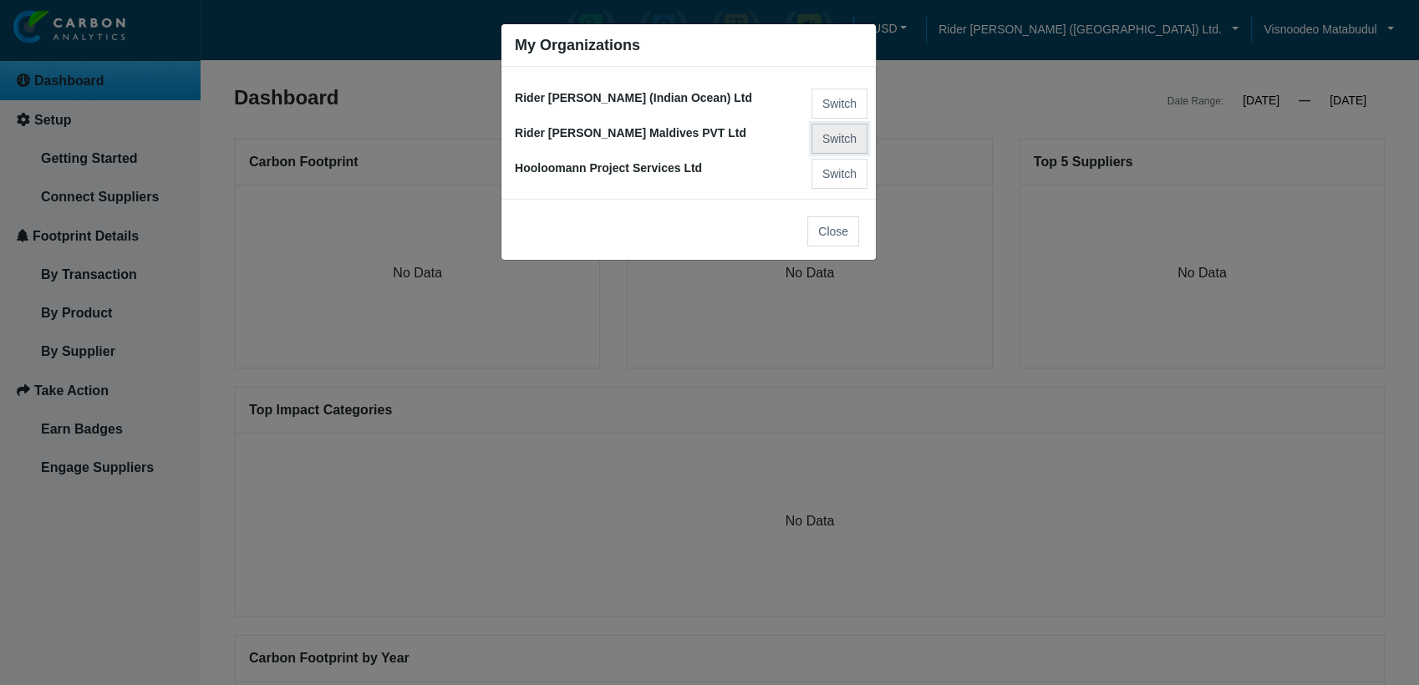
click at [840, 135] on button "Switch" at bounding box center [839, 139] width 56 height 30
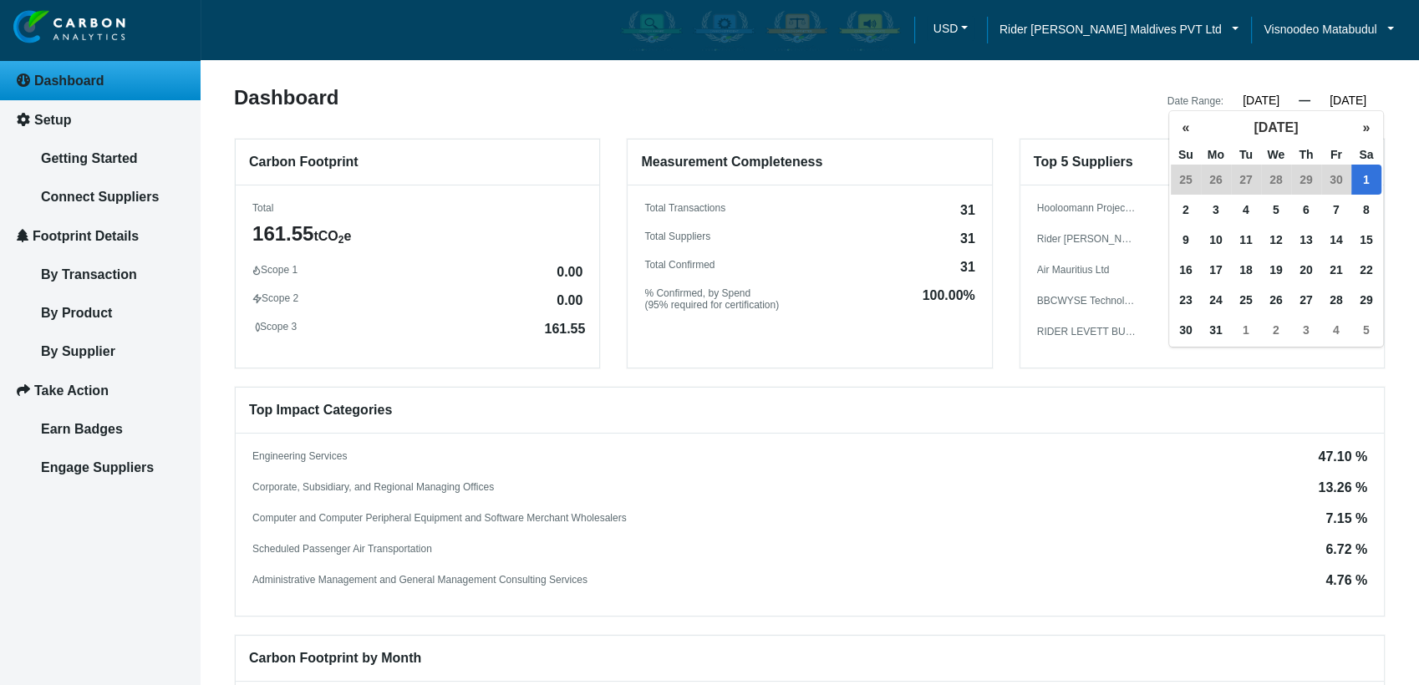
click at [1330, 104] on input "[DATE]" at bounding box center [1347, 100] width 75 height 15
click at [1371, 97] on input "[DATE]" at bounding box center [1347, 100] width 75 height 15
drag, startPoint x: 1326, startPoint y: 97, endPoint x: 1408, endPoint y: 86, distance: 82.6
click at [1329, 97] on input "[DATE]" at bounding box center [1347, 100] width 75 height 15
click at [1343, 97] on input "[DATE]" at bounding box center [1347, 100] width 75 height 15
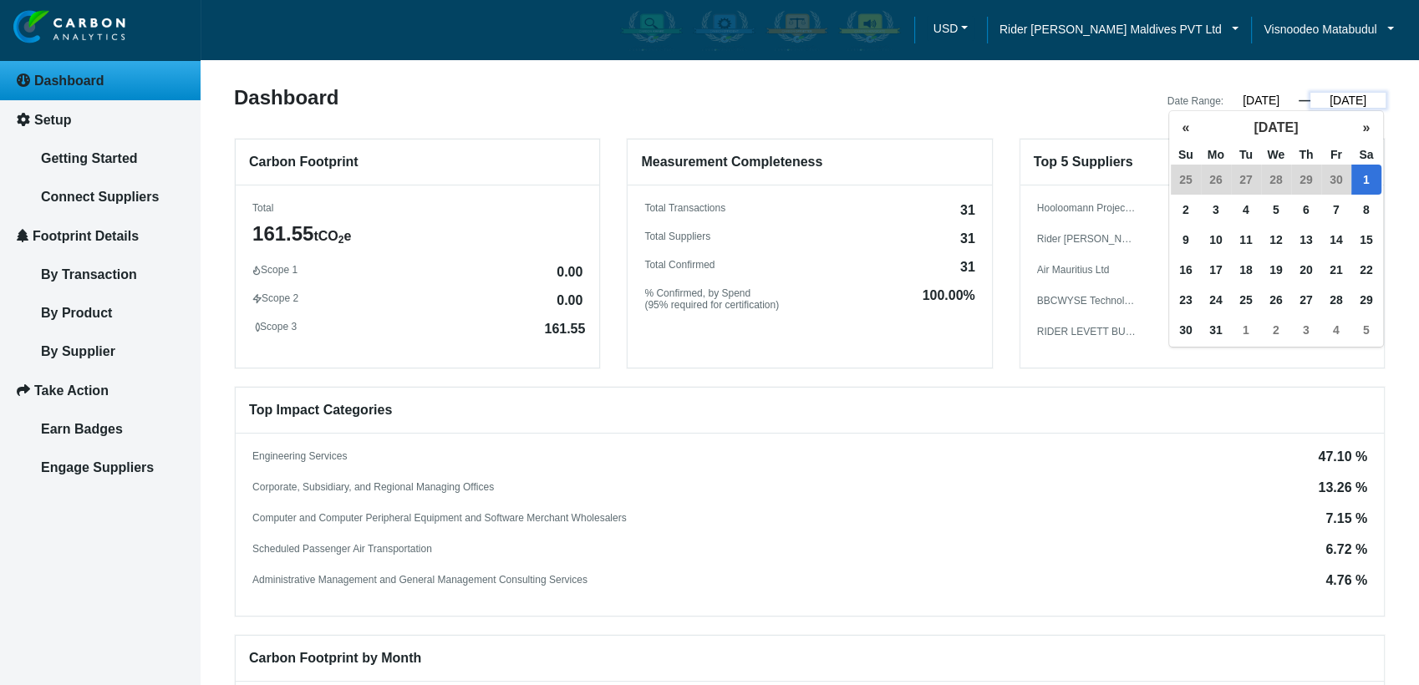
click at [1326, 99] on input "[DATE]" at bounding box center [1347, 100] width 75 height 15
type input "[DATE]"
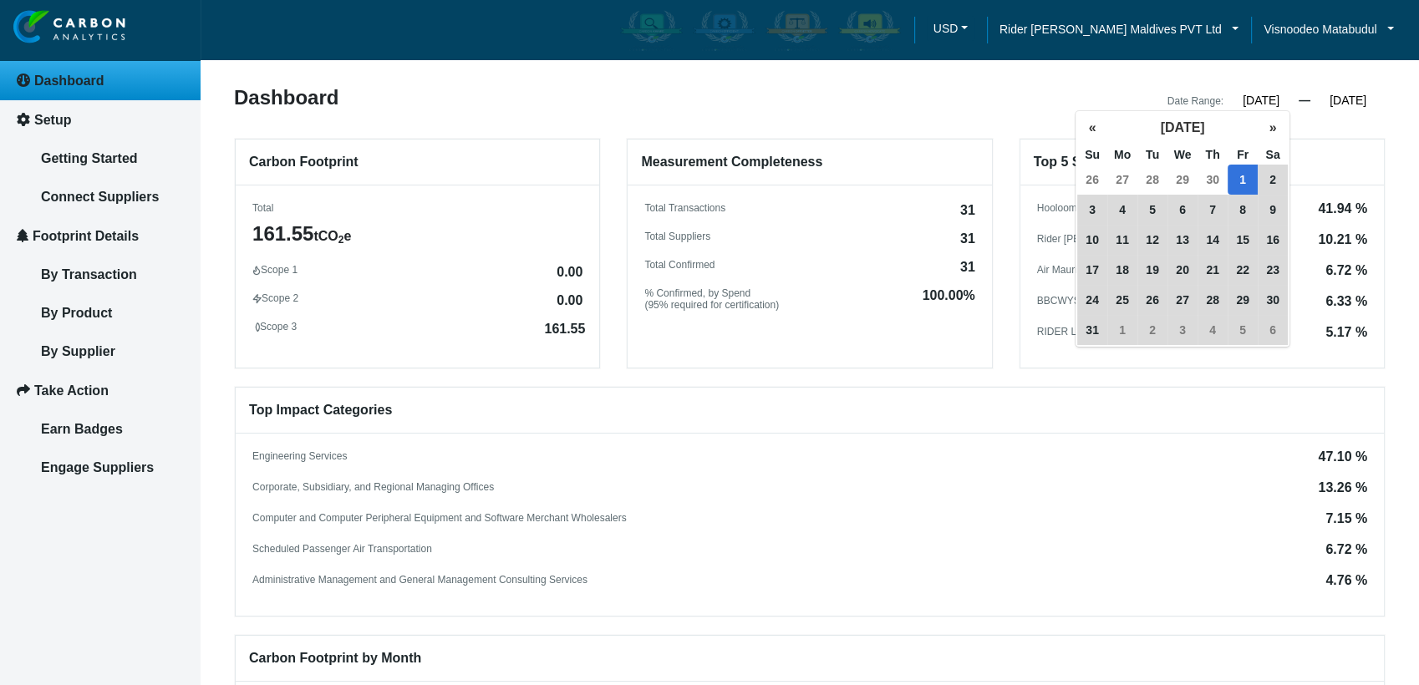
click at [1259, 102] on input "07/01/2022" at bounding box center [1261, 100] width 75 height 15
click at [1277, 98] on input "07/01/2022" at bounding box center [1261, 100] width 75 height 15
click at [1250, 94] on input "[DATE]" at bounding box center [1261, 100] width 75 height 15
click at [1231, 100] on input "[DATE]" at bounding box center [1261, 100] width 75 height 15
type input "[DATE]"
